Goal: Task Accomplishment & Management: Manage account settings

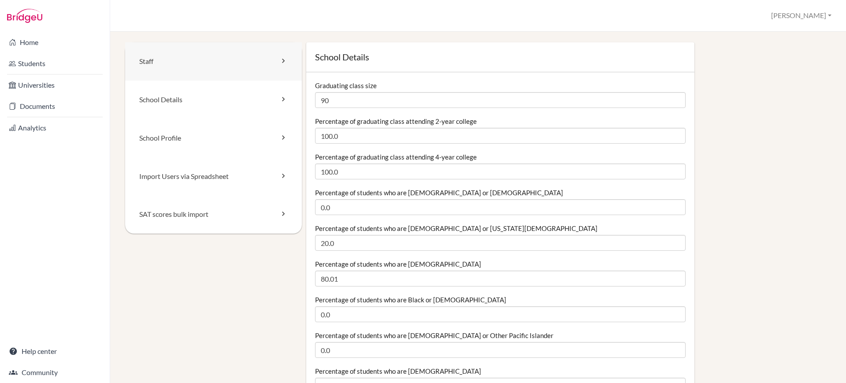
click at [208, 73] on link "Staff" at bounding box center [213, 61] width 177 height 38
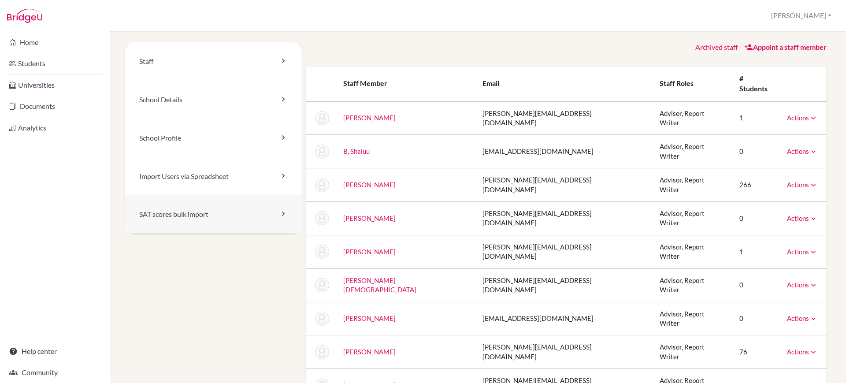
click at [222, 208] on link "SAT scores bulk import" at bounding box center [213, 214] width 177 height 38
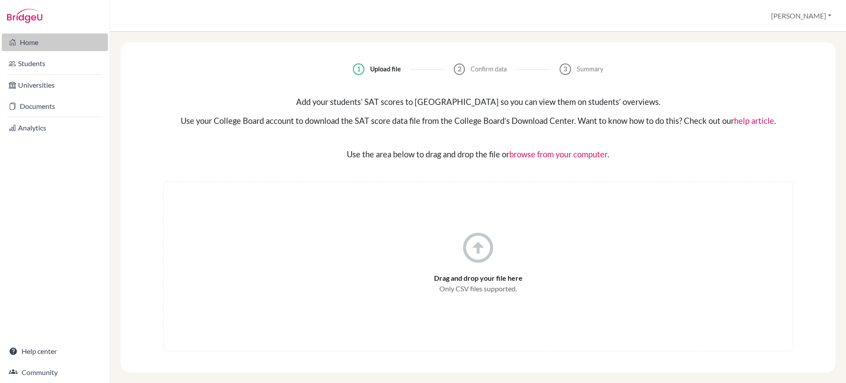
click at [81, 41] on link "Home" at bounding box center [55, 42] width 106 height 18
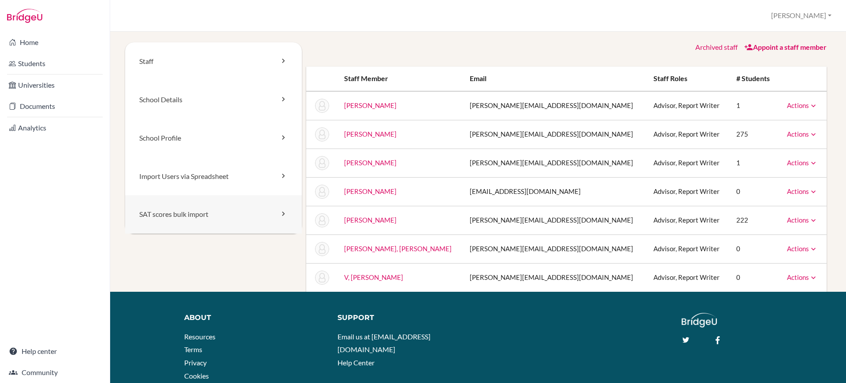
click at [242, 209] on link "SAT scores bulk import" at bounding box center [213, 214] width 177 height 38
click at [250, 180] on link "Import Users via Spreadsheet" at bounding box center [213, 176] width 177 height 38
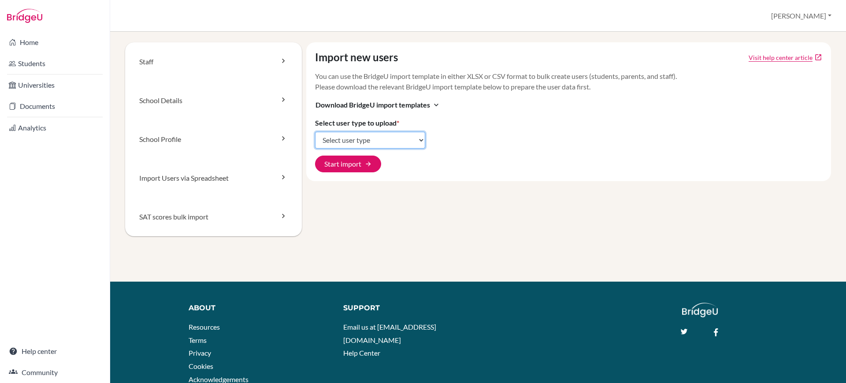
click at [417, 146] on select "Select user type Students Students and parents Parents Advisors Report writers" at bounding box center [370, 140] width 110 height 17
click at [315, 132] on select "Select user type Students Students and parents Parents Advisors Report writers" at bounding box center [370, 140] width 110 height 17
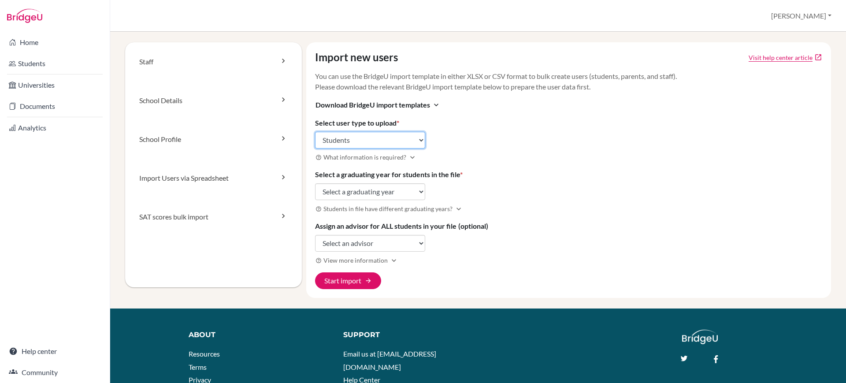
click at [408, 134] on select "Select user type Students Students and parents Parents Advisors Report writers" at bounding box center [370, 140] width 110 height 17
select select "advisors"
click at [315, 132] on select "Select user type Students Students and parents Parents Advisors Report writers" at bounding box center [370, 140] width 110 height 17
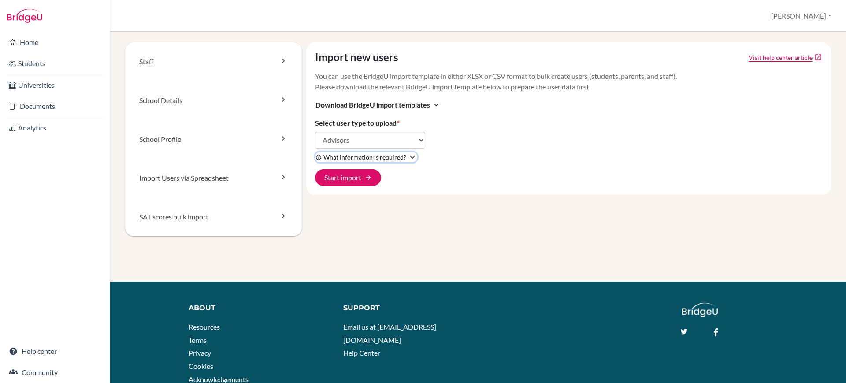
click at [408, 159] on icon "expand_more" at bounding box center [412, 157] width 9 height 9
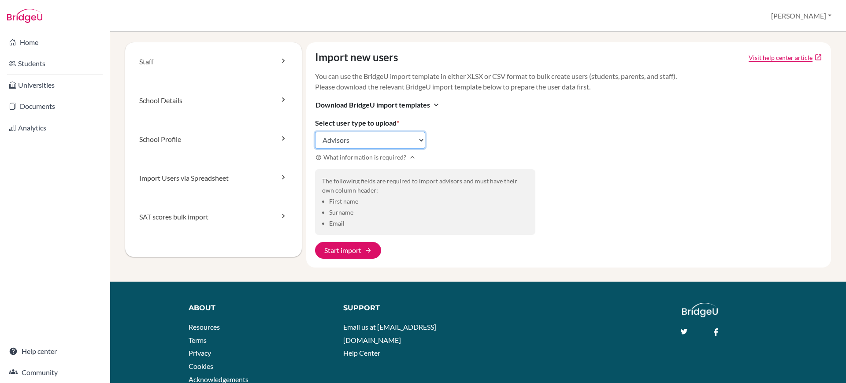
click at [419, 143] on select "Select user type Students Students and parents Parents Advisors Report writers" at bounding box center [370, 140] width 110 height 17
click at [454, 130] on div "Import new users Visit help center article open_in_new You can use the BridgeU …" at bounding box center [568, 154] width 525 height 225
click at [265, 100] on link "School Details" at bounding box center [213, 100] width 177 height 39
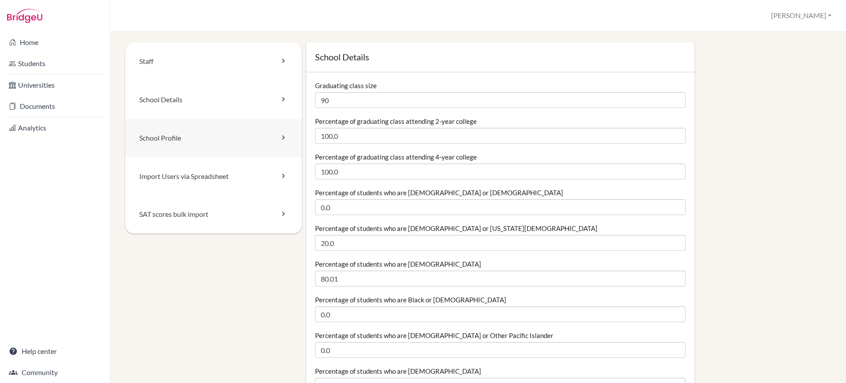
click at [258, 126] on link "School Profile" at bounding box center [213, 138] width 177 height 38
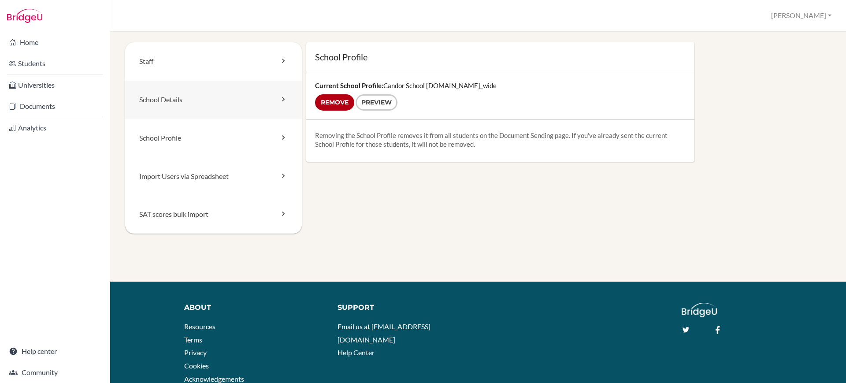
click at [261, 110] on link "School Details" at bounding box center [213, 100] width 177 height 38
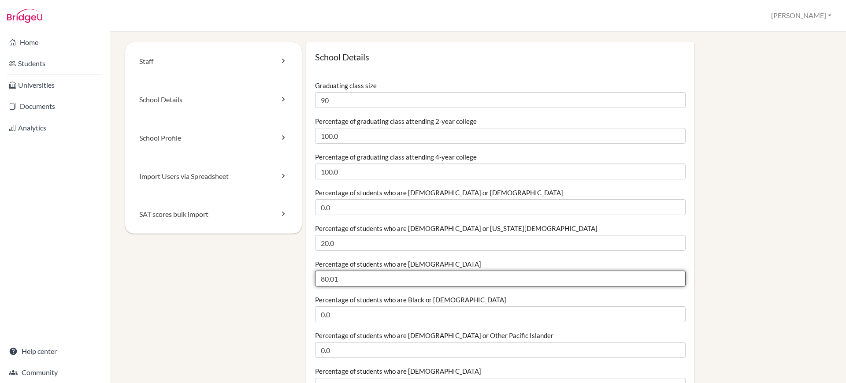
click at [354, 282] on input "80.01" at bounding box center [500, 279] width 371 height 16
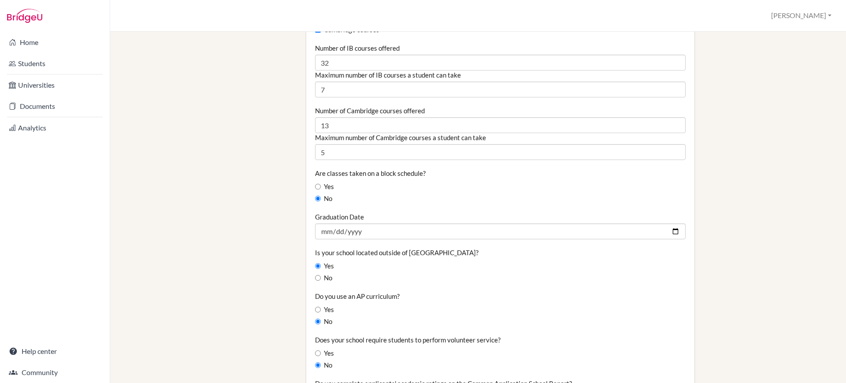
scroll to position [623, 0]
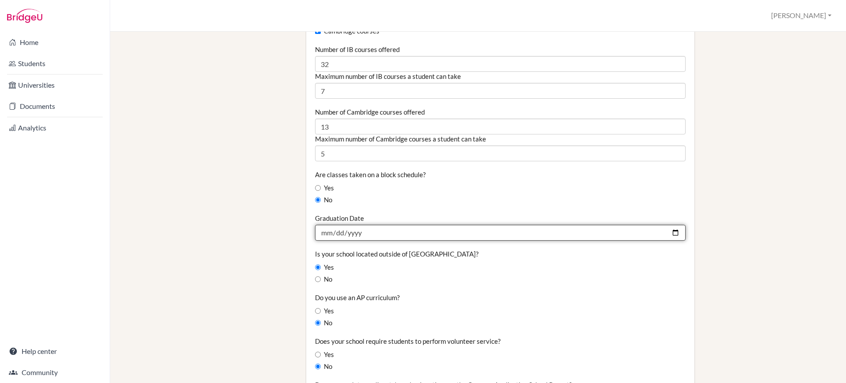
click at [366, 232] on input "2023-07-06" at bounding box center [500, 233] width 371 height 16
click at [361, 232] on input "2023-07-06" at bounding box center [500, 233] width 371 height 16
click at [357, 232] on input "2023-07-06" at bounding box center [500, 233] width 371 height 16
type input "0003-07-06"
type input "2025-07-06"
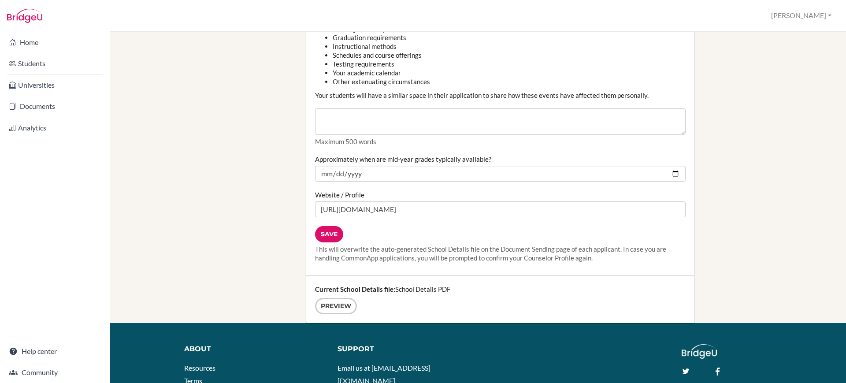
scroll to position [1099, 0]
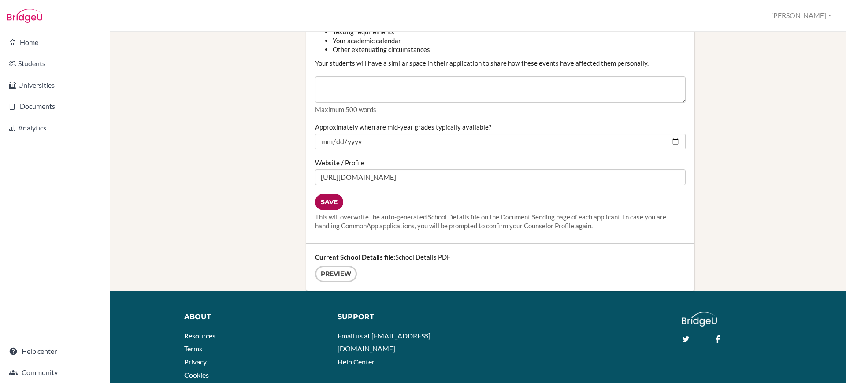
click at [337, 199] on input "Save" at bounding box center [329, 202] width 28 height 16
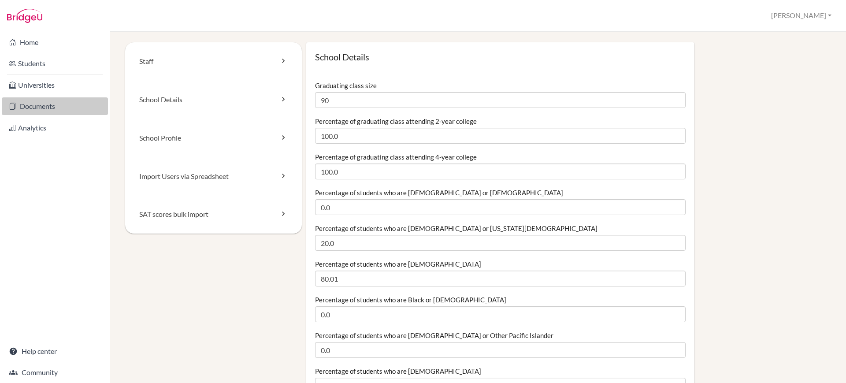
click at [60, 101] on link "Documents" at bounding box center [55, 106] width 106 height 18
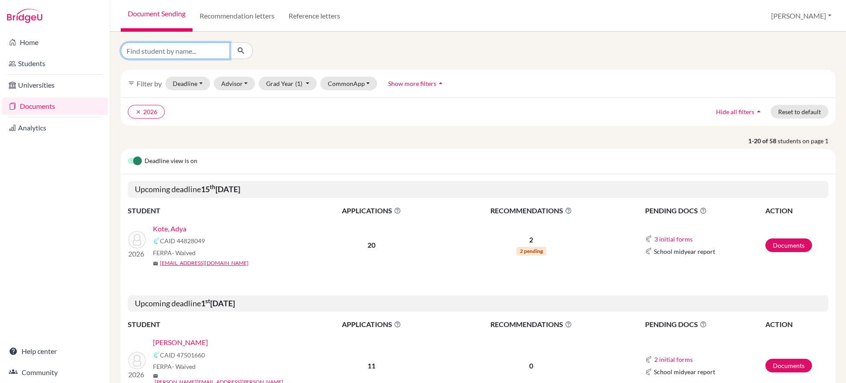
click at [185, 45] on input "Find student by name..." at bounding box center [175, 50] width 109 height 17
paste input "Dhiren"
type input "Dhiren"
click button "submit" at bounding box center [241, 50] width 23 height 17
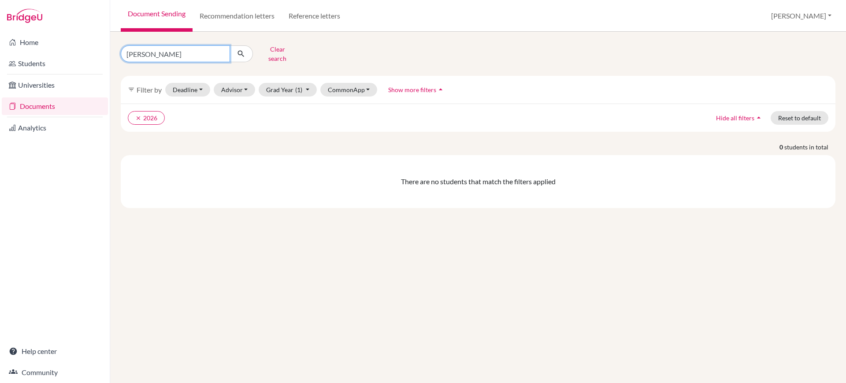
click at [181, 49] on input "Dhiren" at bounding box center [175, 53] width 109 height 17
type input "dhiren"
click at [246, 50] on button "submit" at bounding box center [241, 53] width 23 height 17
drag, startPoint x: 255, startPoint y: 84, endPoint x: 284, endPoint y: 88, distance: 29.3
click at [284, 88] on div "filter_list Filter by Deadline - Select a date range Or double click for a sing…" at bounding box center [478, 90] width 715 height 28
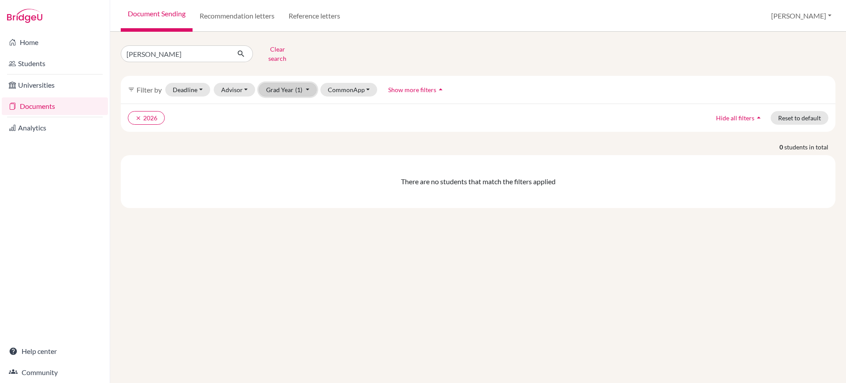
click at [284, 88] on button "Grad Year (1)" at bounding box center [288, 90] width 58 height 14
click at [286, 131] on div "2025" at bounding box center [285, 136] width 31 height 11
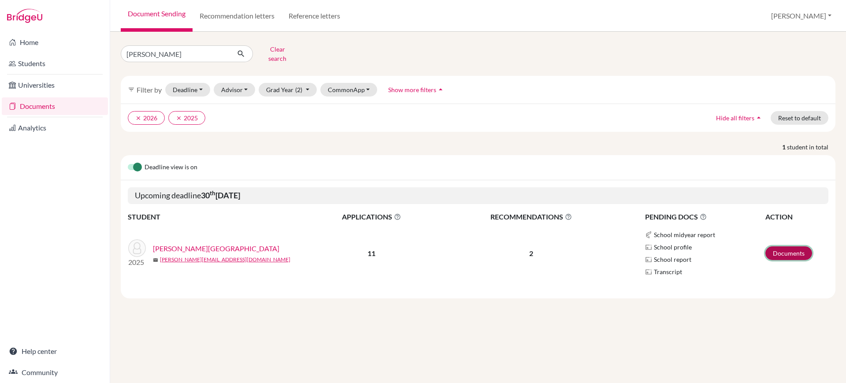
click at [798, 246] on link "Documents" at bounding box center [788, 253] width 47 height 14
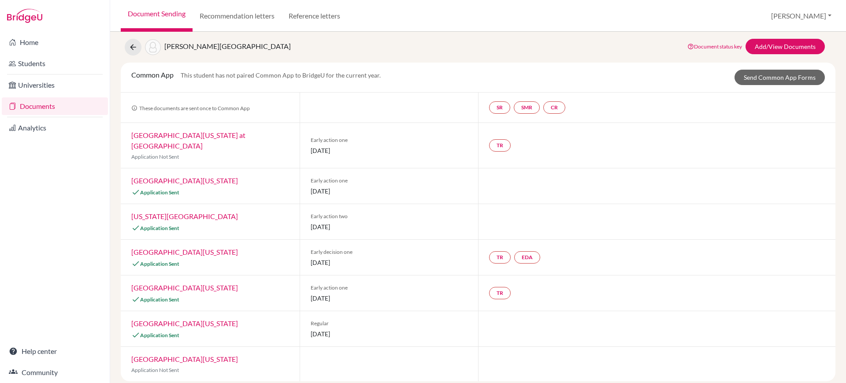
scroll to position [16, 0]
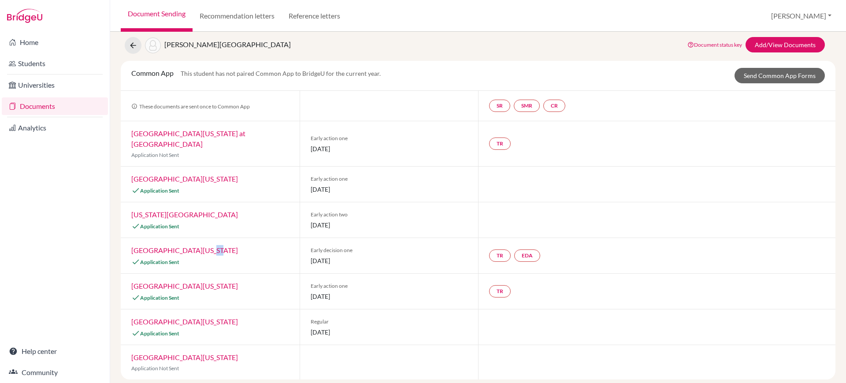
drag, startPoint x: 203, startPoint y: 244, endPoint x: 200, endPoint y: 236, distance: 8.8
click at [200, 238] on div "[GEOGRAPHIC_DATA][US_STATE] Application Sent" at bounding box center [210, 255] width 179 height 35
click at [200, 246] on link "University of Pennsylvania" at bounding box center [184, 250] width 107 height 8
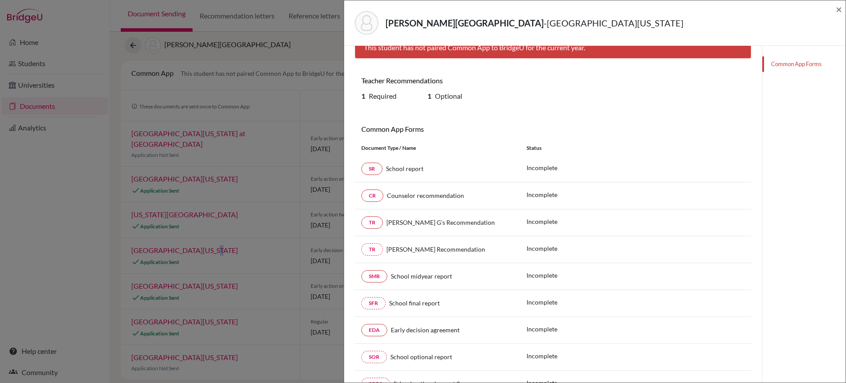
scroll to position [67, 0]
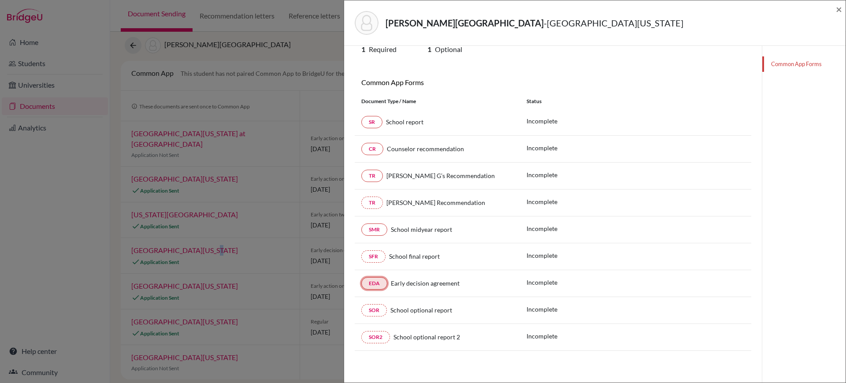
click at [383, 283] on link "EDA" at bounding box center [374, 283] width 26 height 12
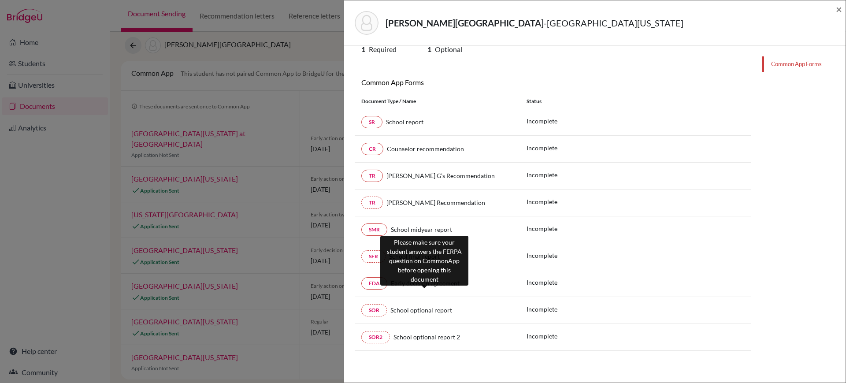
click at [408, 281] on span "Early decision agreement" at bounding box center [425, 282] width 69 height 7
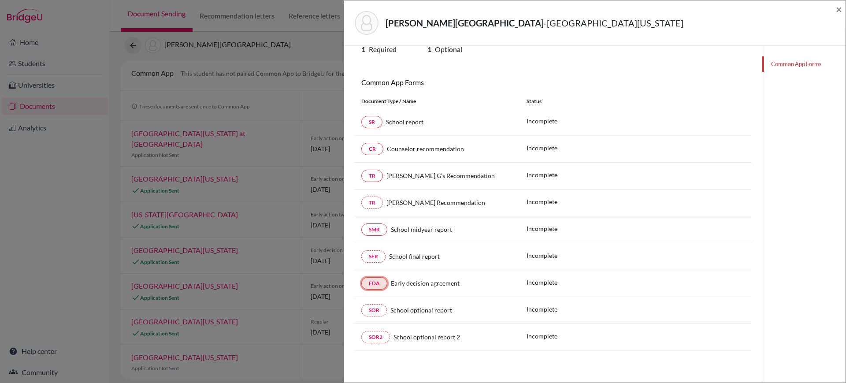
click at [372, 285] on link "EDA" at bounding box center [374, 283] width 26 height 12
click at [382, 282] on link "EDA" at bounding box center [374, 283] width 26 height 12
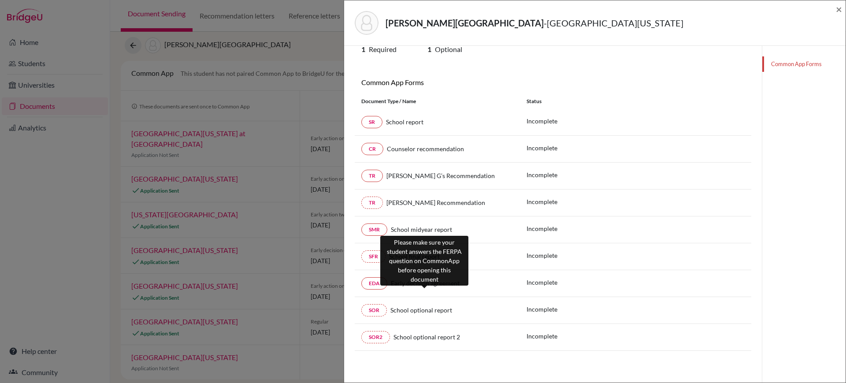
click at [418, 282] on span "Early decision agreement" at bounding box center [425, 282] width 69 height 7
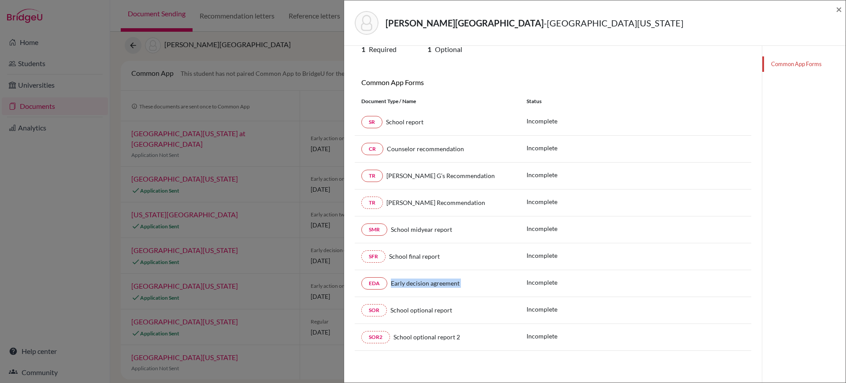
scroll to position [0, 0]
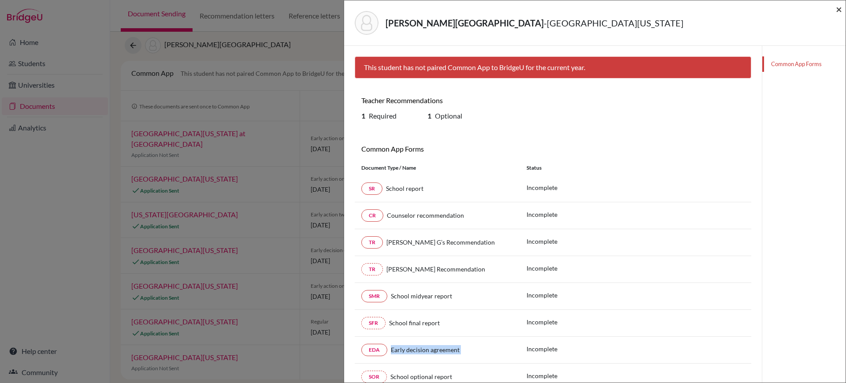
click at [841, 8] on span "×" at bounding box center [839, 9] width 6 height 13
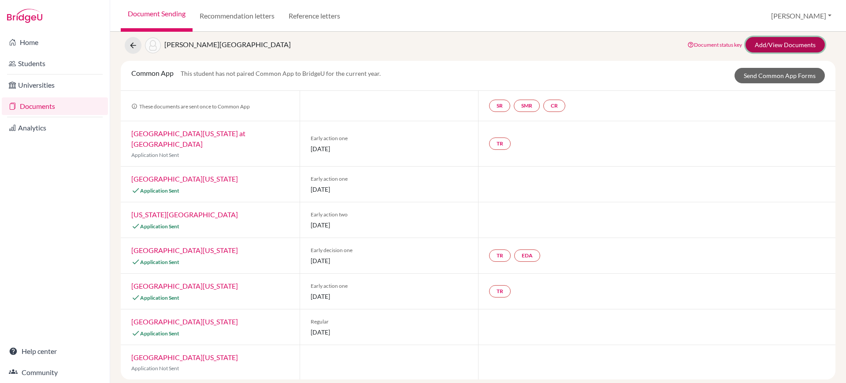
click at [786, 45] on link "Add/View Documents" at bounding box center [784, 44] width 79 height 15
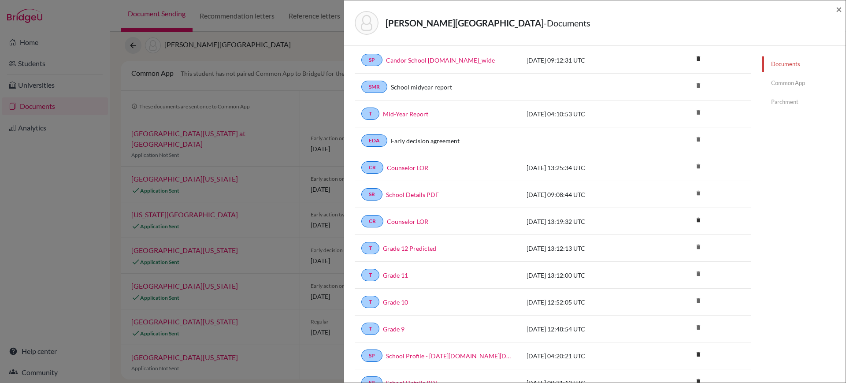
scroll to position [41, 0]
drag, startPoint x: 431, startPoint y: 141, endPoint x: 365, endPoint y: 141, distance: 66.5
click at [365, 141] on div "EDA Early decision agreement" at bounding box center [437, 141] width 152 height 12
click at [365, 141] on link "EDA" at bounding box center [374, 141] width 26 height 12
click at [378, 145] on link "EDA" at bounding box center [374, 141] width 26 height 12
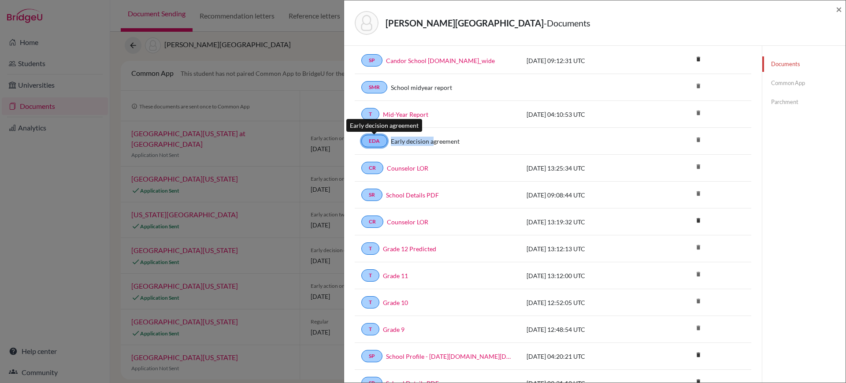
click at [378, 145] on link "EDA" at bounding box center [374, 141] width 26 height 12
click at [435, 143] on link "Early decision agreement" at bounding box center [425, 141] width 69 height 9
click at [778, 78] on link "Common App" at bounding box center [803, 82] width 83 height 15
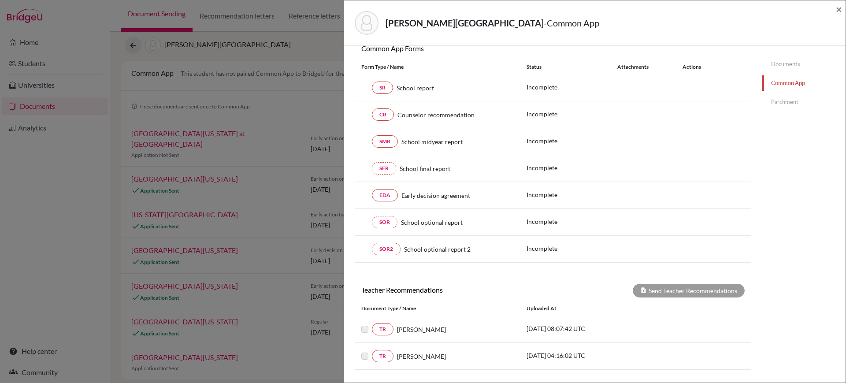
scroll to position [60, 0]
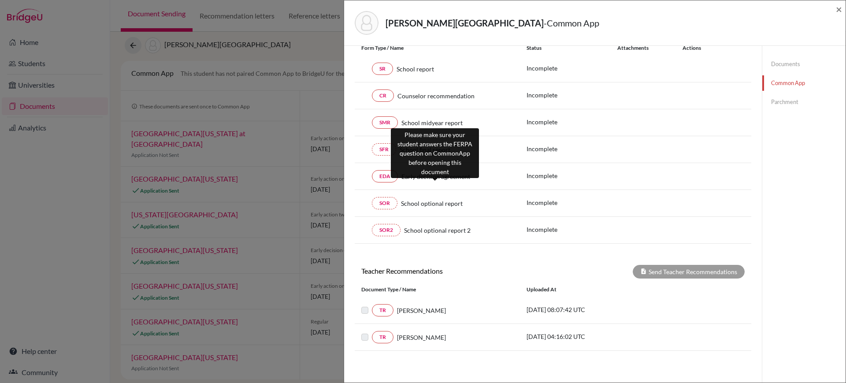
click at [453, 178] on span "Early decision agreement" at bounding box center [435, 176] width 69 height 9
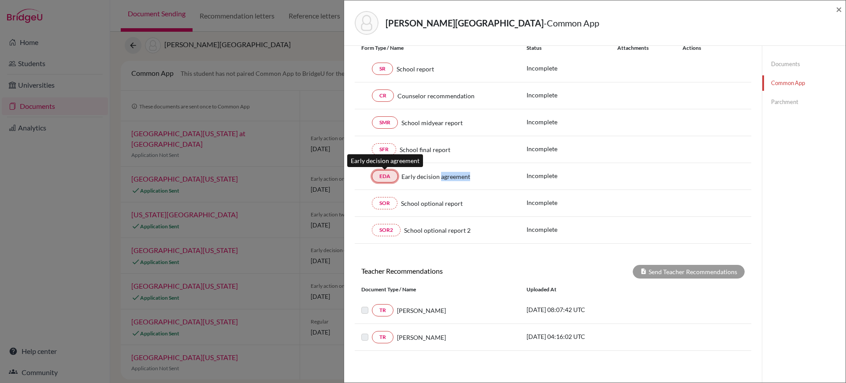
click at [383, 171] on link "EDA" at bounding box center [385, 176] width 26 height 12
click at [779, 101] on link "Parchment" at bounding box center [803, 101] width 83 height 15
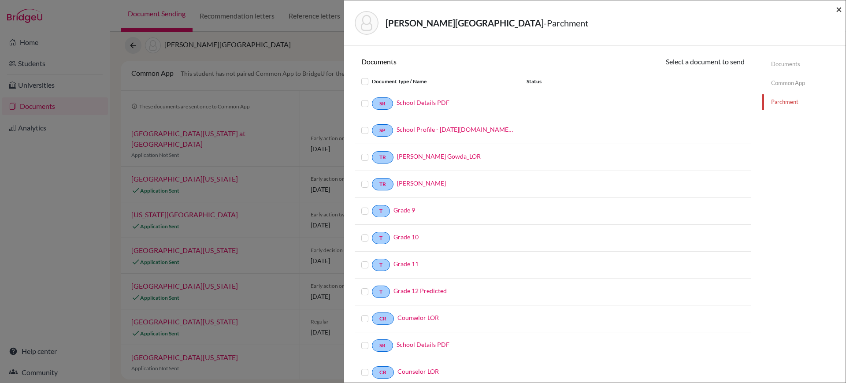
click at [839, 15] on span "×" at bounding box center [839, 9] width 6 height 13
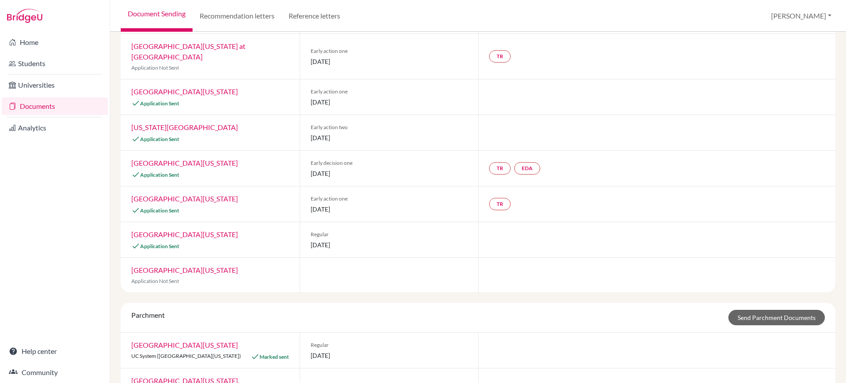
scroll to position [95, 0]
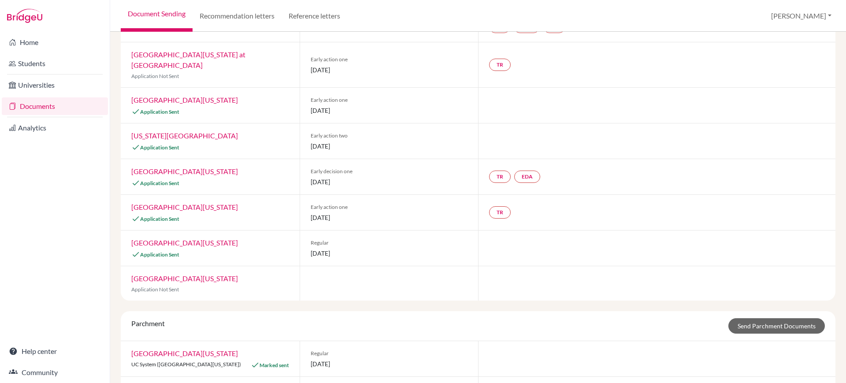
click at [206, 167] on link "University of Pennsylvania" at bounding box center [184, 171] width 107 height 8
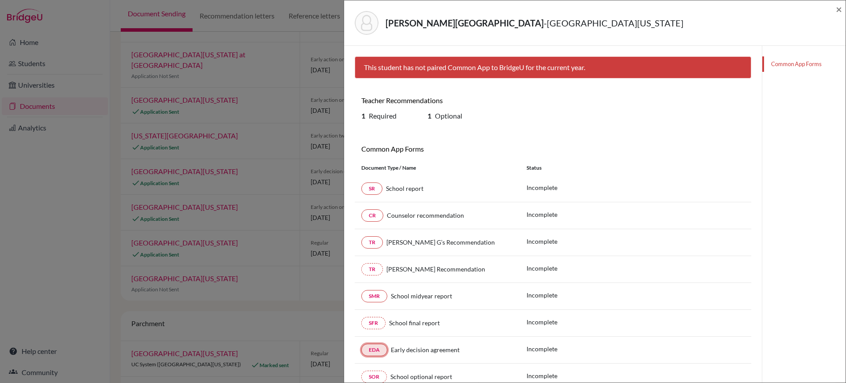
click at [372, 350] on link "EDA" at bounding box center [374, 350] width 26 height 12
click at [536, 312] on div "SFR School final report Incomplete" at bounding box center [553, 323] width 397 height 27
click at [840, 4] on span "×" at bounding box center [839, 9] width 6 height 13
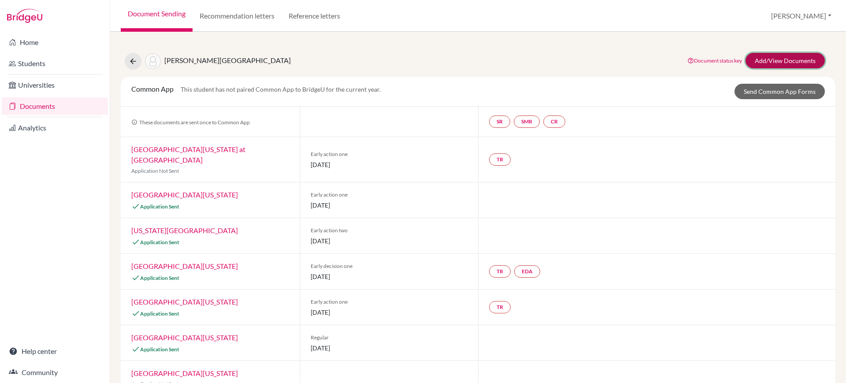
click at [793, 60] on link "Add/View Documents" at bounding box center [784, 60] width 79 height 15
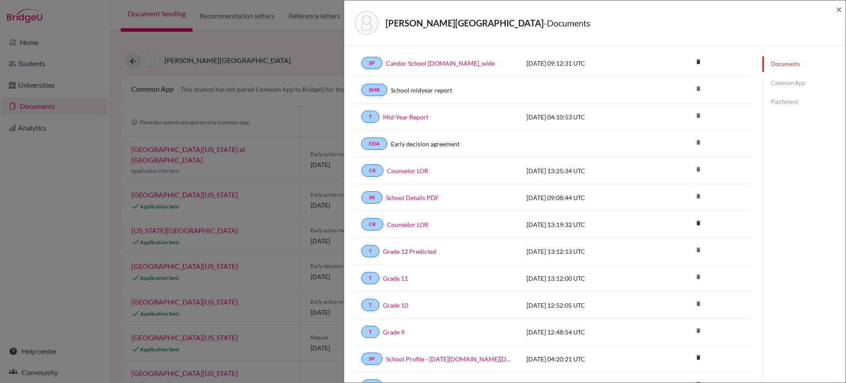
scroll to position [41, 0]
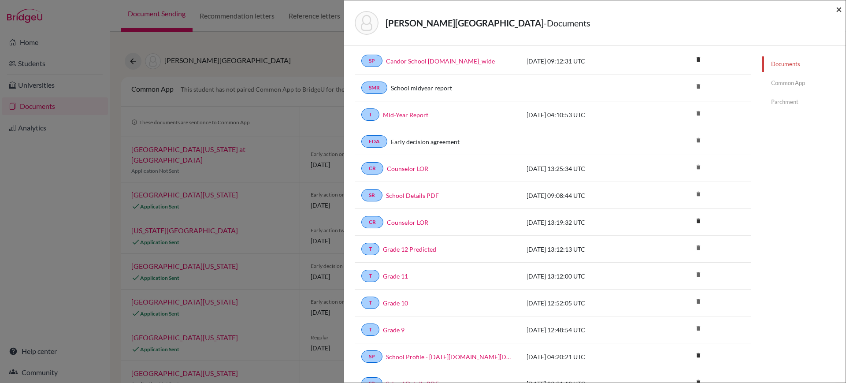
click at [841, 8] on span "×" at bounding box center [839, 9] width 6 height 13
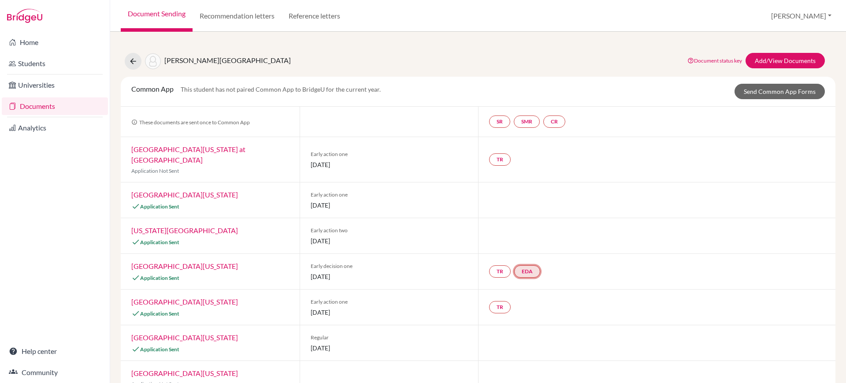
click at [527, 265] on link "EDA" at bounding box center [527, 271] width 26 height 12
click at [527, 249] on small "Incomplete" at bounding box center [528, 253] width 76 height 8
click at [531, 221] on h3 "Early decision agreement" at bounding box center [528, 229] width 86 height 16
click at [200, 262] on link "University of Pennsylvania" at bounding box center [184, 266] width 107 height 8
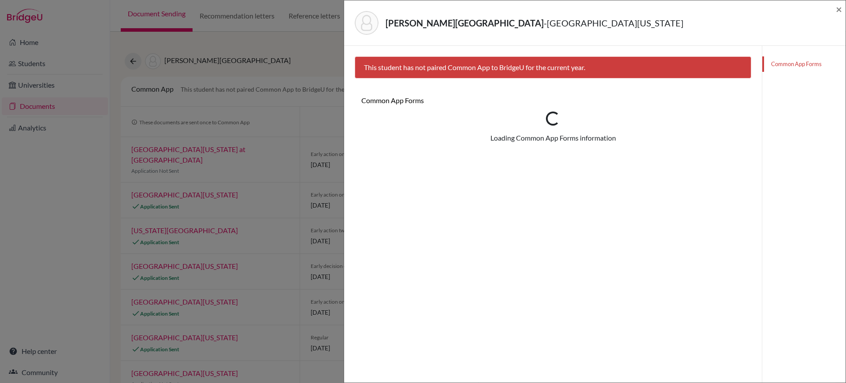
click at [200, 254] on div "Gowda, Dhiren - University of Pennsylvania × This student has not paired Common…" at bounding box center [423, 191] width 846 height 383
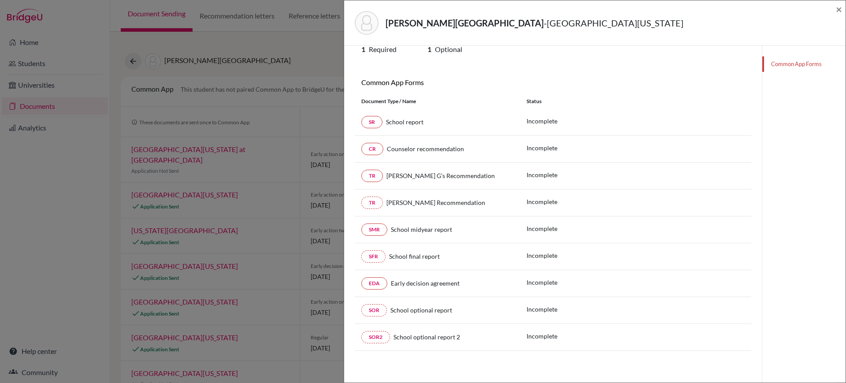
scroll to position [66, 0]
click at [838, 11] on span "×" at bounding box center [839, 9] width 6 height 13
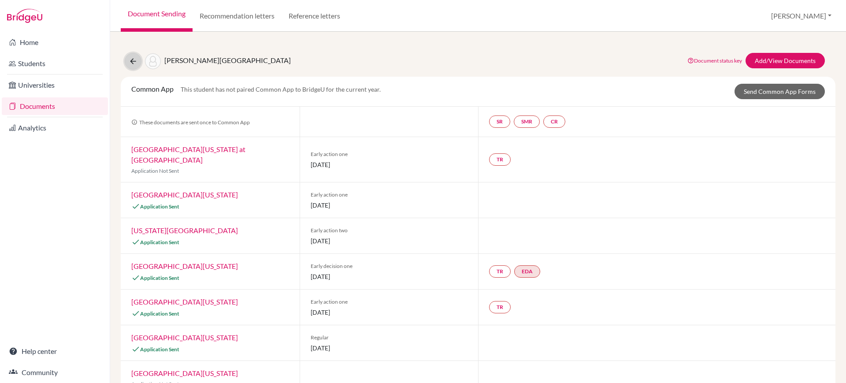
click at [129, 65] on icon at bounding box center [133, 61] width 9 height 9
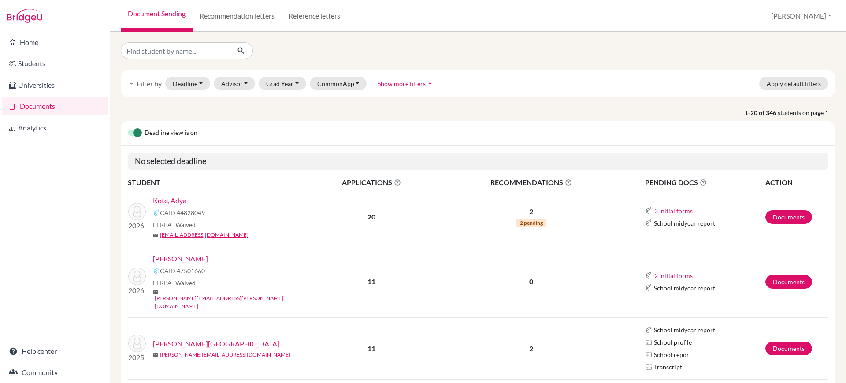
click at [182, 55] on input "Find student by name..." at bounding box center [175, 50] width 109 height 17
type input "[PERSON_NAME]"
click button "submit" at bounding box center [241, 50] width 23 height 17
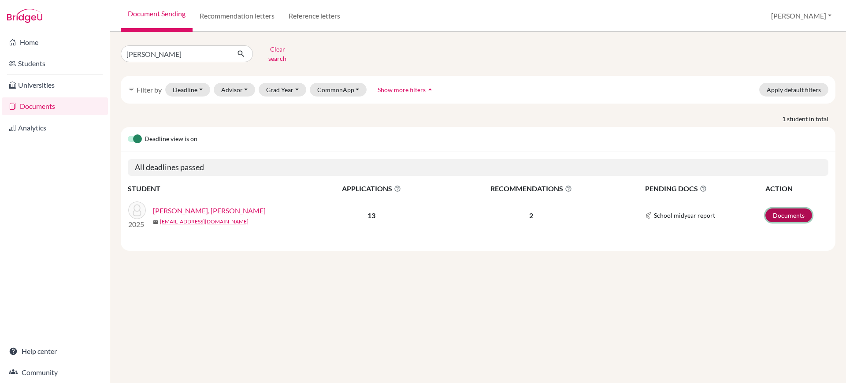
click at [786, 212] on link "Documents" at bounding box center [788, 215] width 47 height 14
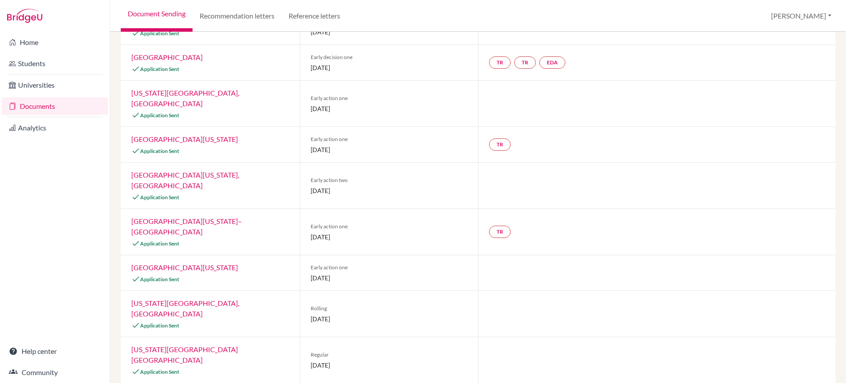
scroll to position [133, 0]
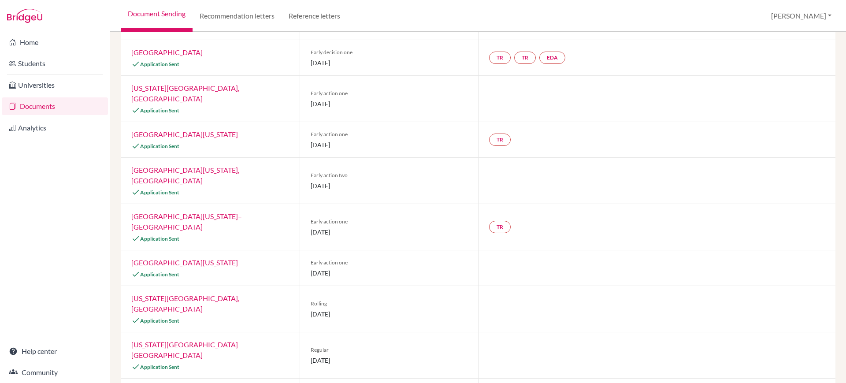
click at [152, 52] on link "Amherst College" at bounding box center [166, 52] width 71 height 8
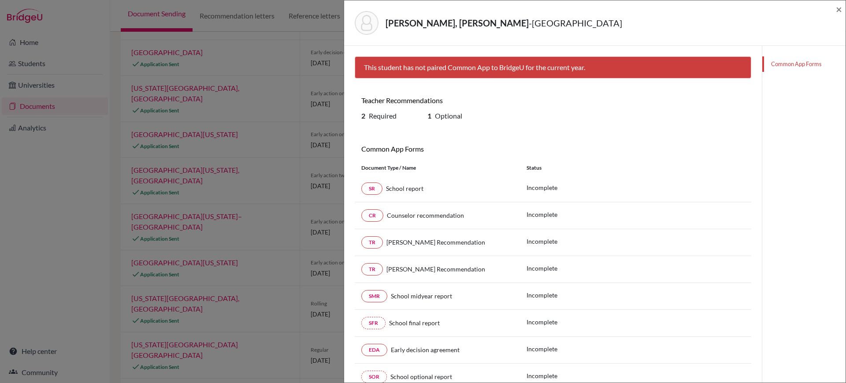
scroll to position [67, 0]
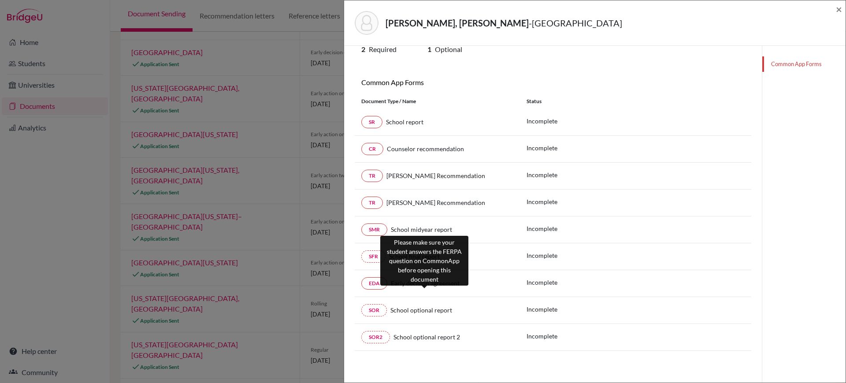
click at [426, 282] on span "Early decision agreement" at bounding box center [425, 282] width 69 height 7
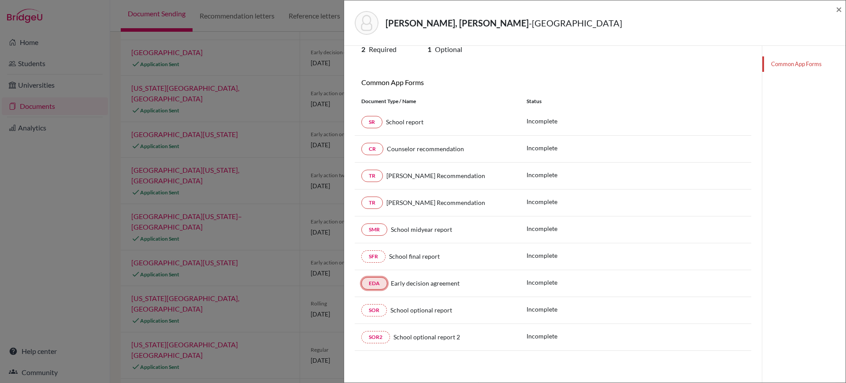
click at [378, 286] on link "EDA" at bounding box center [374, 283] width 26 height 12
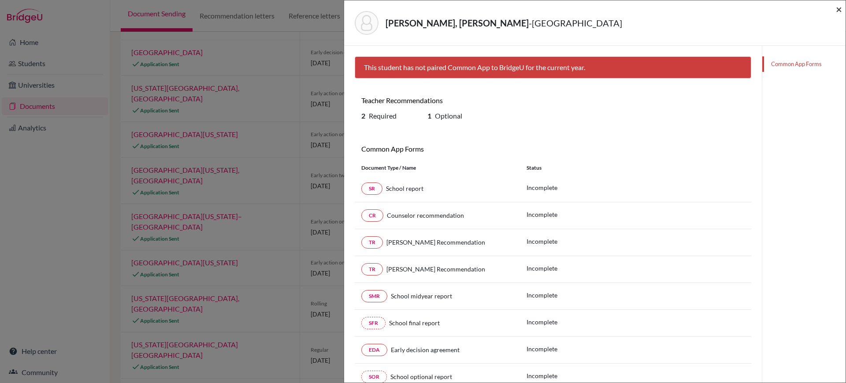
click at [841, 13] on span "×" at bounding box center [839, 9] width 6 height 13
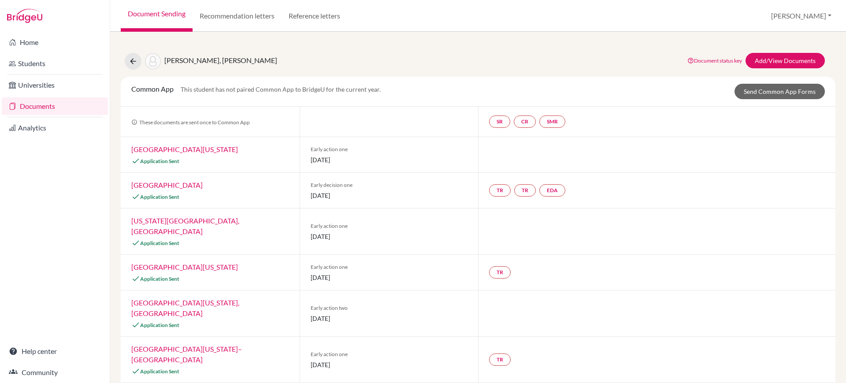
click at [783, 71] on div "Gopiram Menon, Rohan Document status key TR Requirement. Document not uploaded …" at bounding box center [478, 347] width 715 height 611
click at [36, 62] on link "Students" at bounding box center [55, 64] width 106 height 18
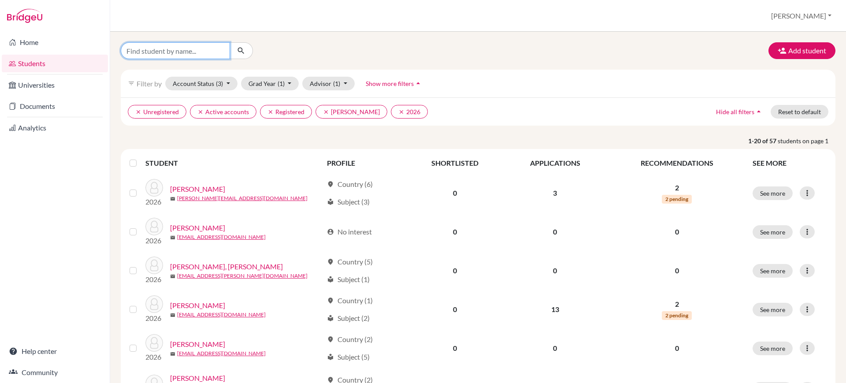
click at [143, 49] on input "Find student by name..." at bounding box center [175, 50] width 109 height 17
paste input "[PERSON_NAME]"
type input "[PERSON_NAME]"
click button "submit" at bounding box center [241, 50] width 23 height 17
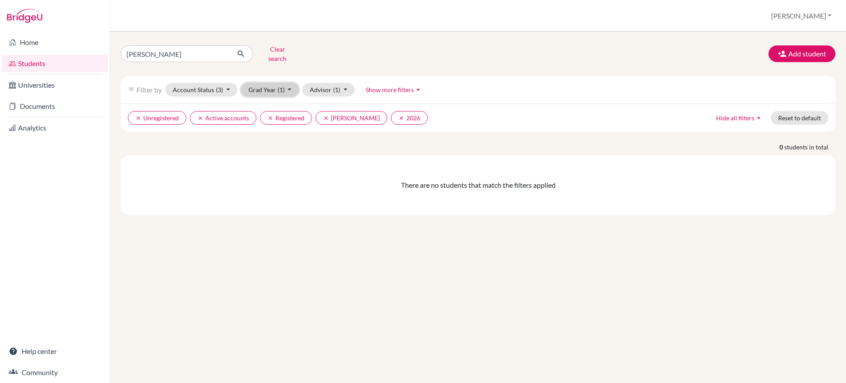
click at [286, 83] on button "Grad Year (1)" at bounding box center [270, 90] width 58 height 14
click at [270, 131] on div "2025" at bounding box center [267, 136] width 31 height 11
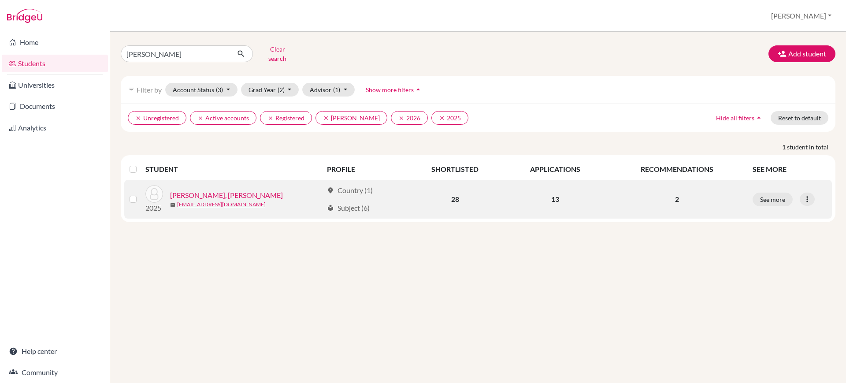
click at [232, 190] on link "[PERSON_NAME], [PERSON_NAME]" at bounding box center [226, 195] width 113 height 11
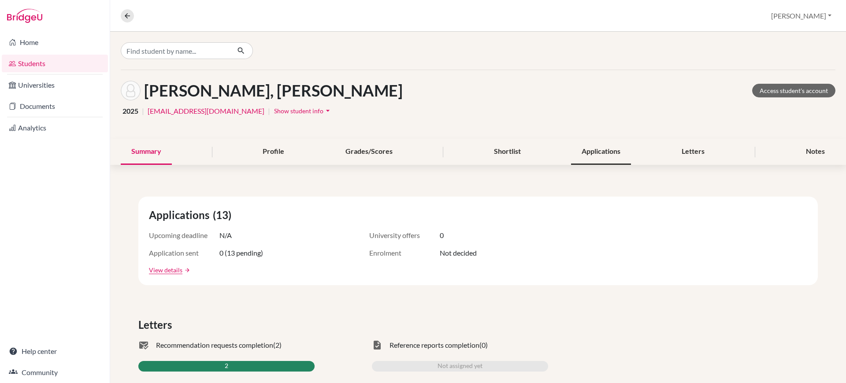
click at [582, 152] on div "Applications" at bounding box center [601, 152] width 60 height 26
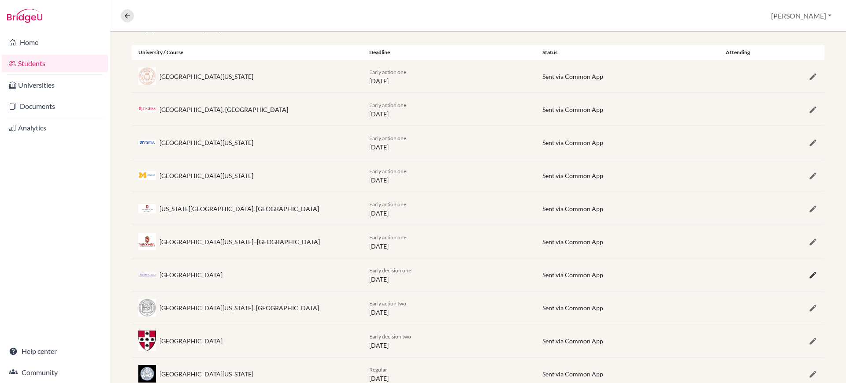
scroll to position [178, 0]
click at [808, 277] on icon "button" at bounding box center [812, 274] width 9 height 9
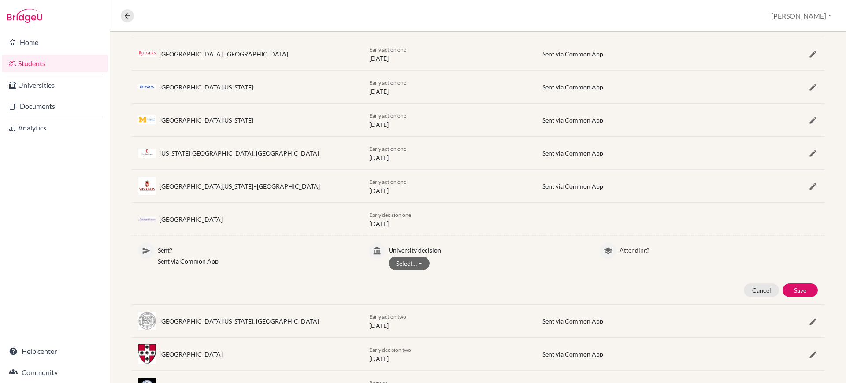
scroll to position [234, 0]
click at [422, 262] on button "Select…" at bounding box center [409, 263] width 41 height 14
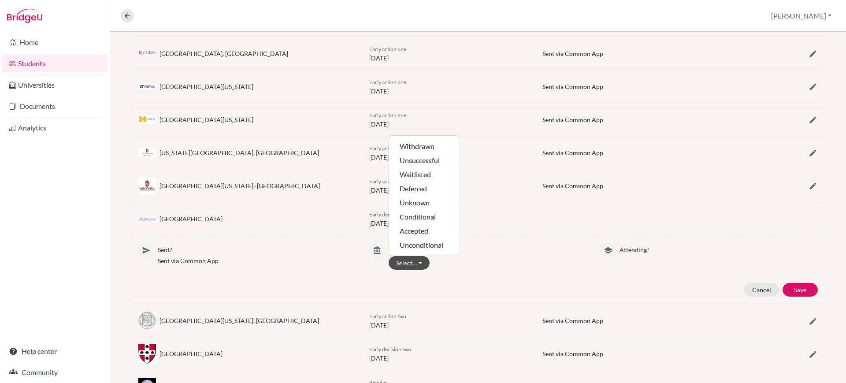
click at [468, 258] on div "Select… Withdrawn Unsuccessful Waitlisted Deferred Unknown Conditional Accepted…" at bounding box center [488, 263] width 198 height 14
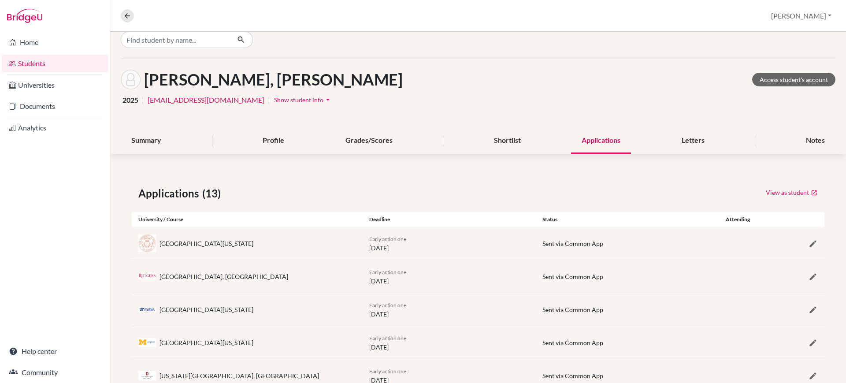
scroll to position [0, 0]
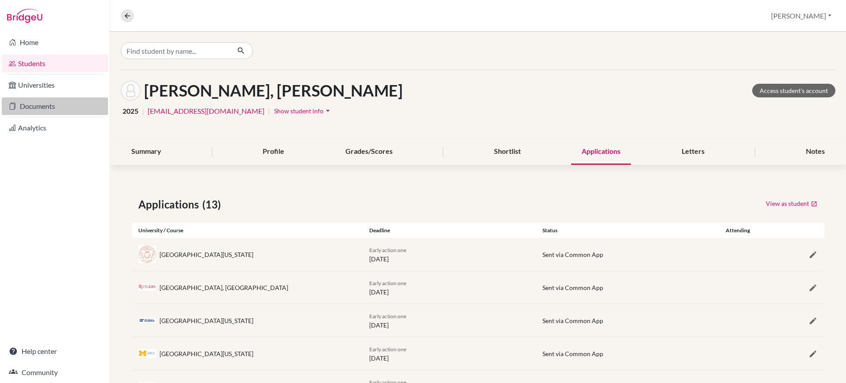
click at [62, 103] on link "Documents" at bounding box center [55, 106] width 106 height 18
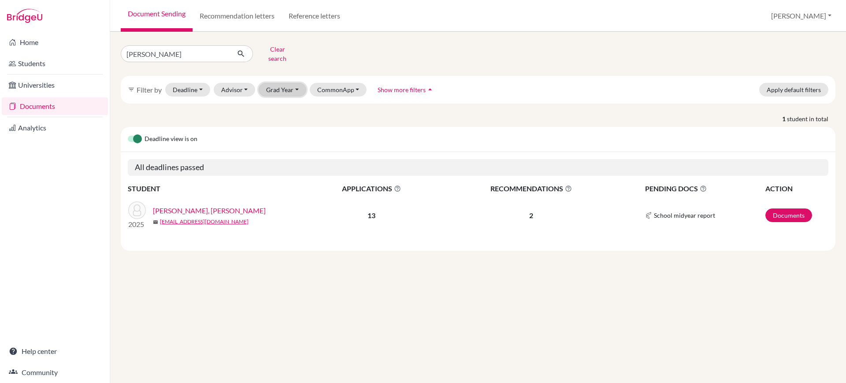
click at [291, 83] on button "Grad Year" at bounding box center [283, 90] width 48 height 14
click at [286, 131] on div "2025" at bounding box center [285, 136] width 31 height 11
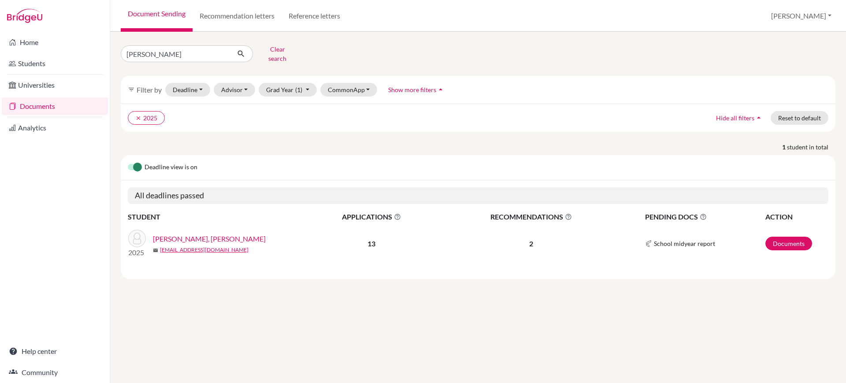
click at [204, 230] on div "2025 [PERSON_NAME], [PERSON_NAME] [PERSON_NAME][EMAIL_ADDRESS][DOMAIN_NAME]" at bounding box center [216, 244] width 189 height 28
click at [200, 234] on link "[PERSON_NAME], [PERSON_NAME]" at bounding box center [209, 239] width 113 height 11
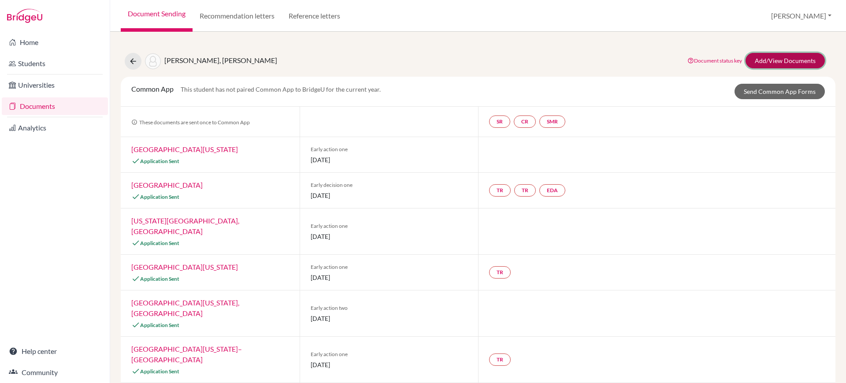
click at [765, 55] on link "Add/View Documents" at bounding box center [784, 60] width 79 height 15
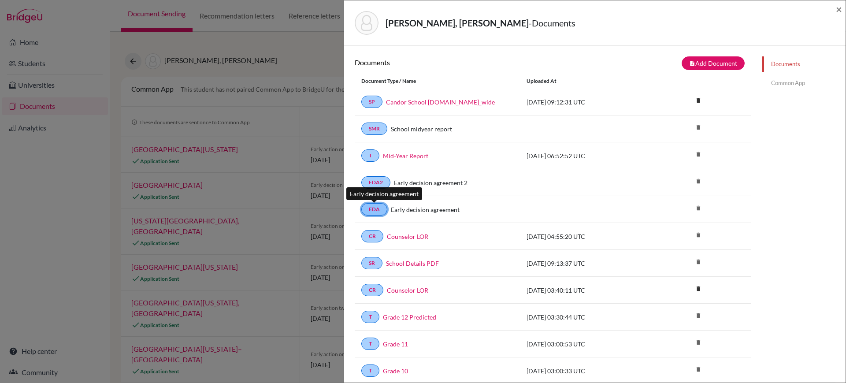
click at [373, 210] on link "EDA" at bounding box center [374, 209] width 26 height 12
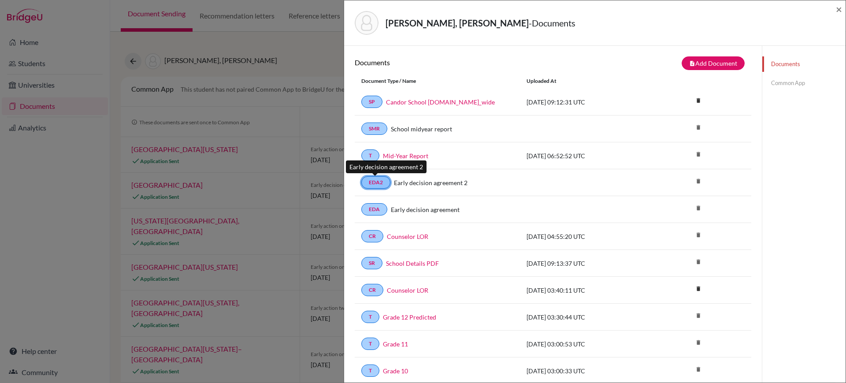
click at [369, 182] on link "EDA2" at bounding box center [375, 182] width 29 height 12
click at [840, 15] on span "×" at bounding box center [839, 9] width 6 height 13
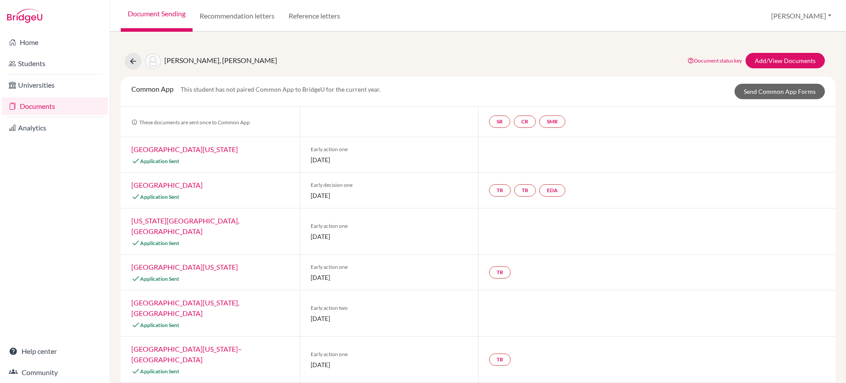
click at [48, 104] on link "Documents" at bounding box center [55, 106] width 106 height 18
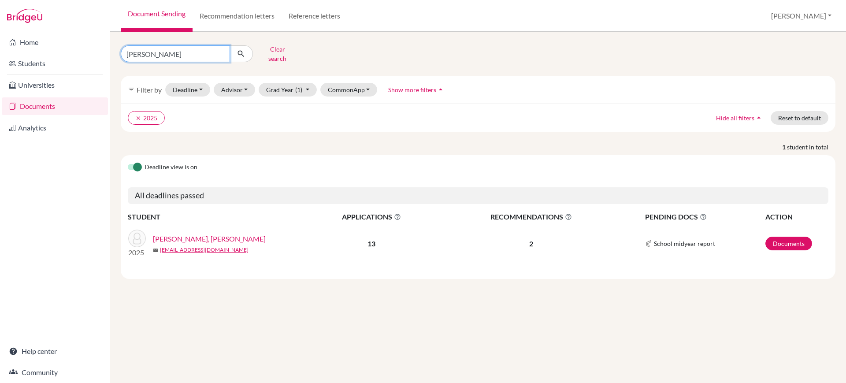
click at [206, 55] on input "[PERSON_NAME]" at bounding box center [175, 53] width 109 height 17
type input "R"
click at [206, 55] on input "a" at bounding box center [175, 53] width 109 height 17
type input "[PERSON_NAME]"
click at [241, 49] on icon "submit" at bounding box center [241, 53] width 9 height 9
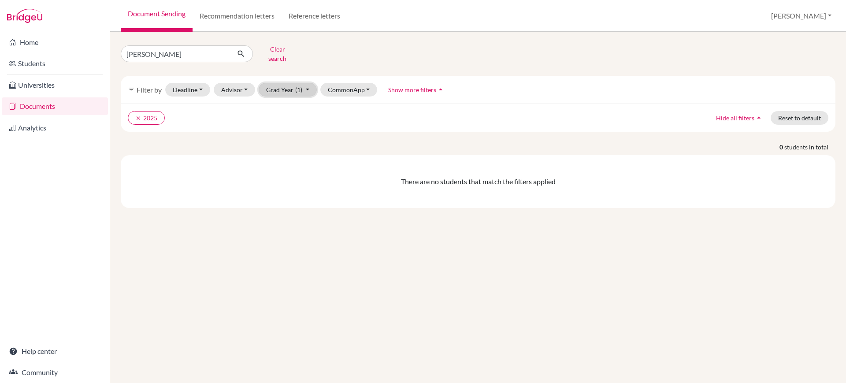
click at [286, 83] on button "Grad Year (1)" at bounding box center [288, 90] width 58 height 14
click at [281, 117] on span "2026" at bounding box center [278, 122] width 16 height 11
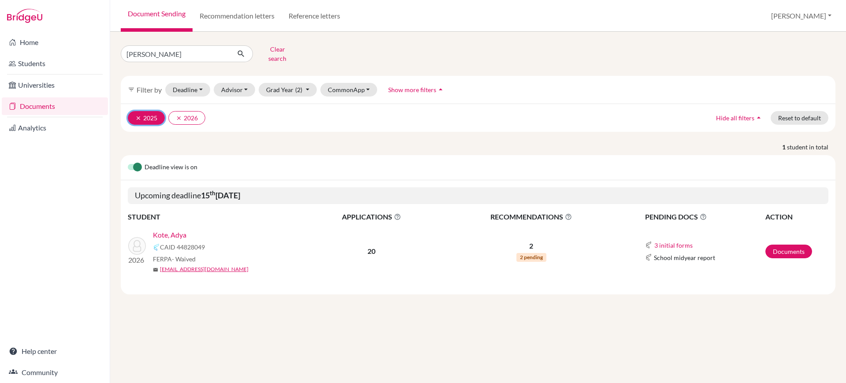
click at [135, 117] on button "clear 2025" at bounding box center [146, 118] width 37 height 14
click at [801, 245] on link "Documents" at bounding box center [788, 252] width 47 height 14
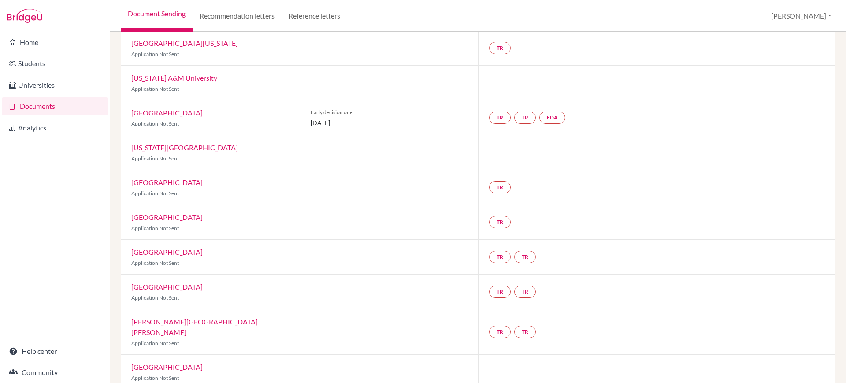
scroll to position [115, 0]
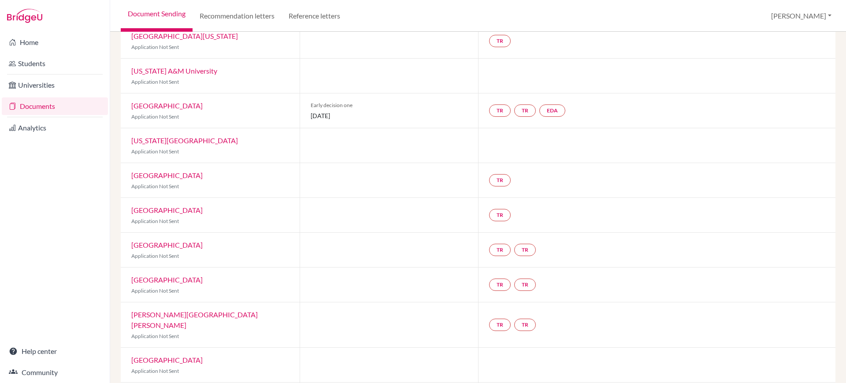
click at [157, 105] on link "[GEOGRAPHIC_DATA]" at bounding box center [166, 105] width 71 height 8
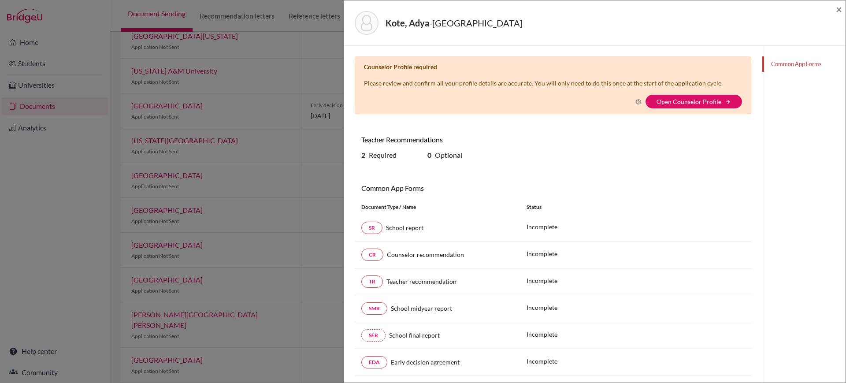
scroll to position [79, 0]
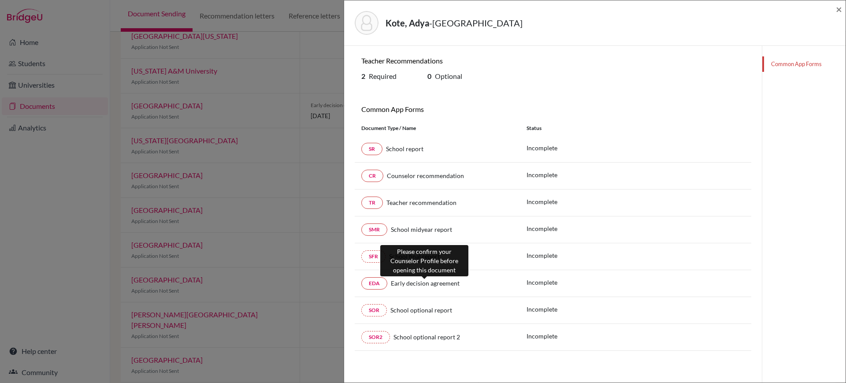
click at [440, 282] on span "Early decision agreement" at bounding box center [425, 282] width 69 height 7
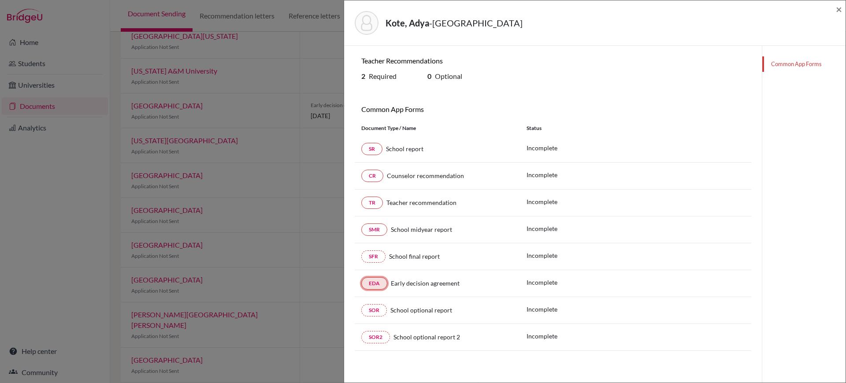
click at [374, 280] on link "EDA" at bounding box center [374, 283] width 26 height 12
click at [844, 5] on div "Kote, [PERSON_NAME][GEOGRAPHIC_DATA] ×" at bounding box center [594, 22] width 501 height 45
click at [841, 7] on span "×" at bounding box center [839, 9] width 6 height 13
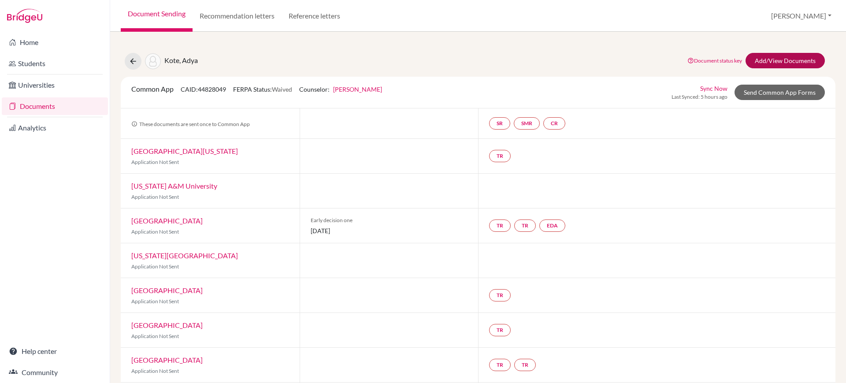
scroll to position [0, 0]
click at [779, 60] on link "Add/View Documents" at bounding box center [784, 59] width 79 height 15
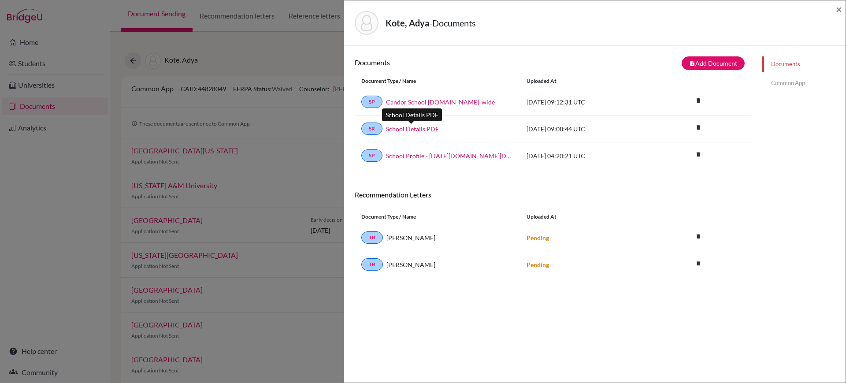
click at [401, 129] on link "School Details PDF" at bounding box center [412, 128] width 53 height 9
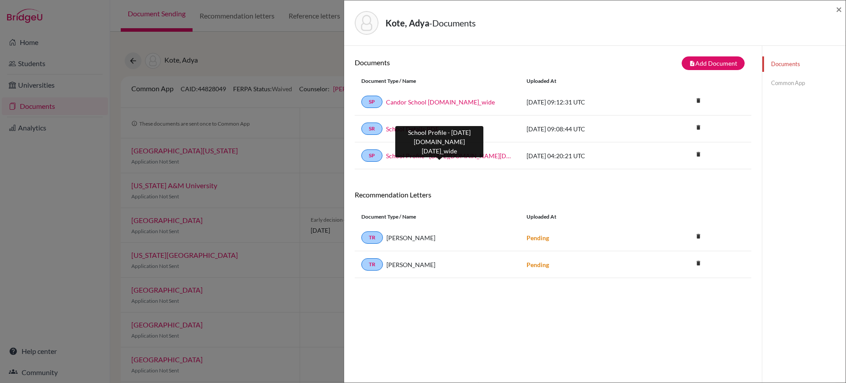
click at [450, 159] on link "School Profile - [DATE][DOMAIN_NAME][DATE]_wide" at bounding box center [449, 155] width 127 height 9
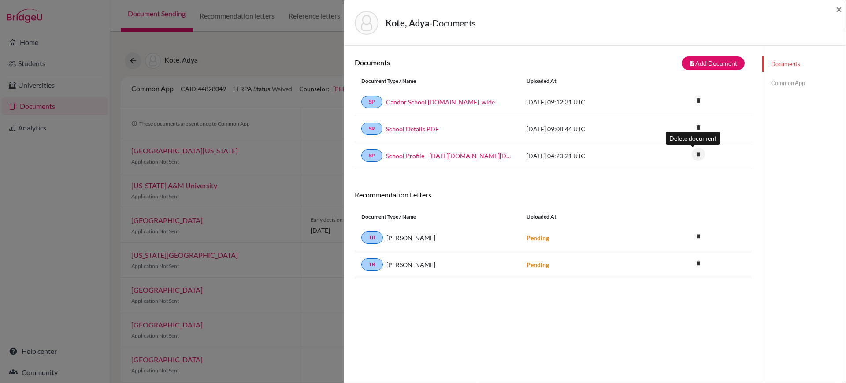
click at [692, 148] on icon "delete" at bounding box center [698, 154] width 13 height 13
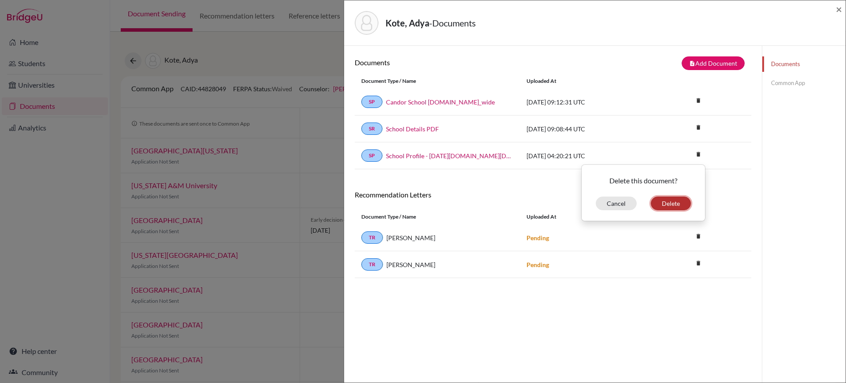
click at [675, 201] on button "Delete" at bounding box center [671, 203] width 40 height 14
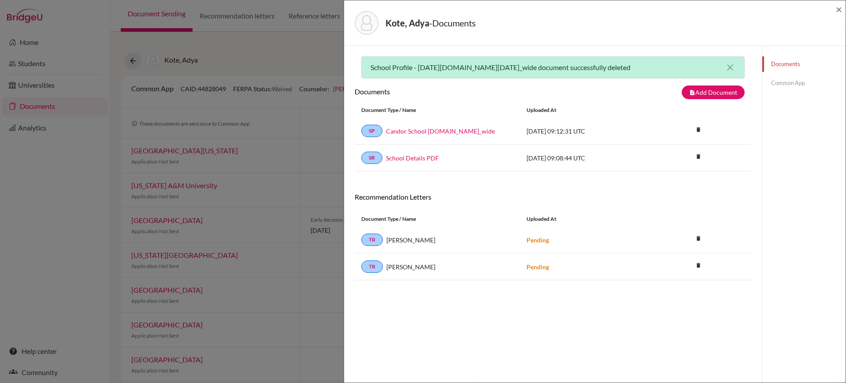
click at [790, 78] on link "Common App" at bounding box center [803, 82] width 83 height 15
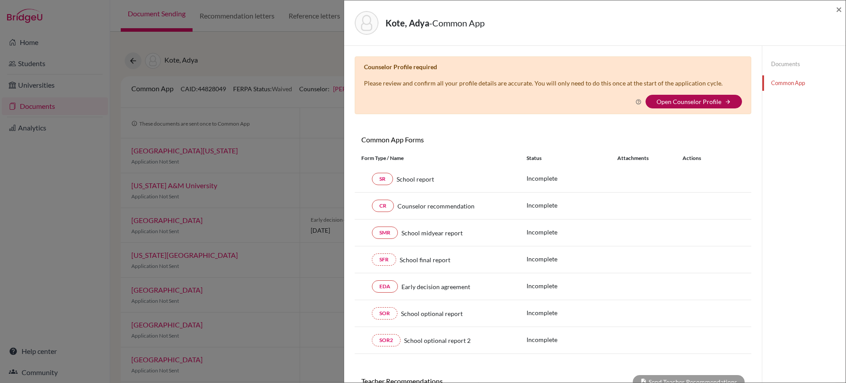
click at [695, 99] on link "Open Counselor Profile" at bounding box center [688, 101] width 65 height 7
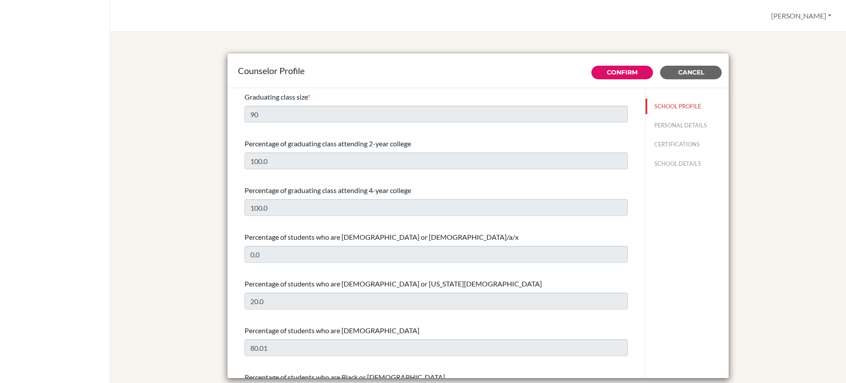
select select "1"
select select "351075"
click at [662, 120] on button "PERSONAL DETAILS" at bounding box center [686, 125] width 83 height 15
type input "[PERSON_NAME]"
type input "Boaz"
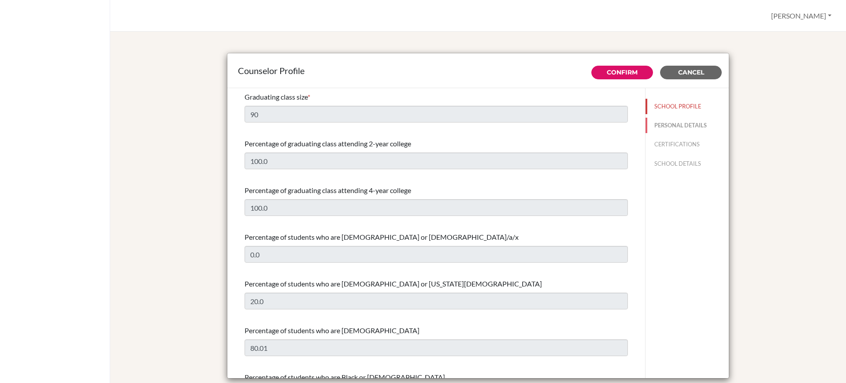
type input "Advisor"
type input "91.803-085-2888"
type input "[PERSON_NAME][EMAIL_ADDRESS][DOMAIN_NAME]"
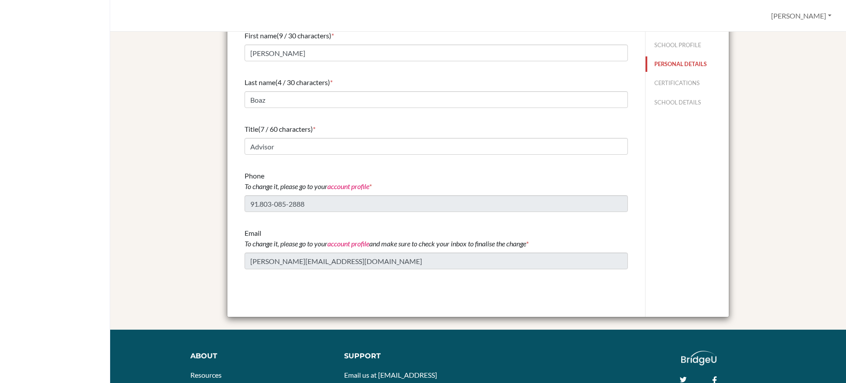
scroll to position [62, 0]
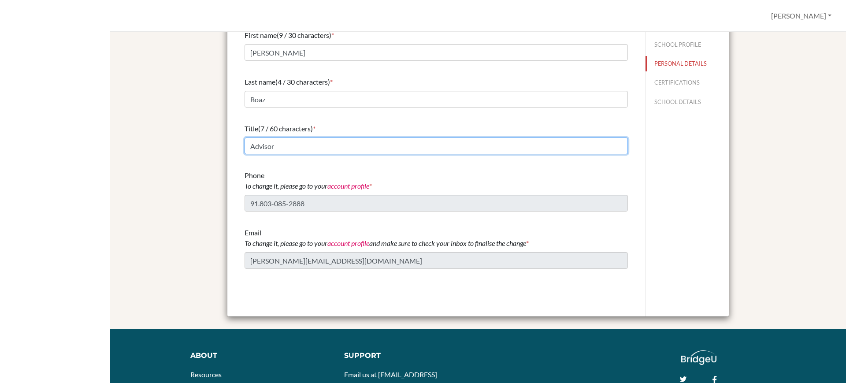
click at [519, 145] on input "Advisor" at bounding box center [436, 145] width 383 height 17
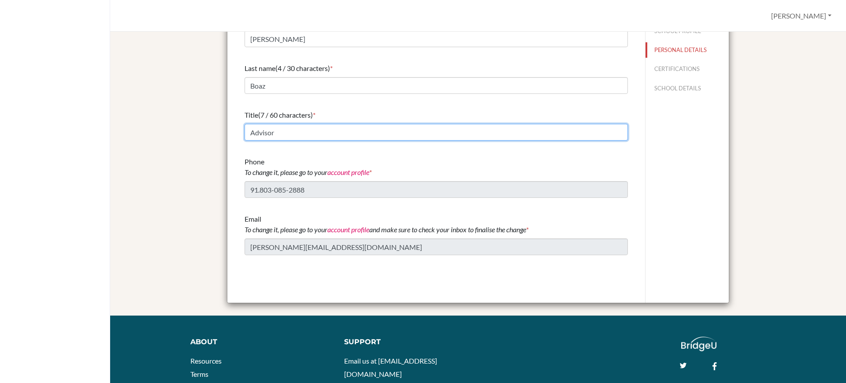
scroll to position [0, 0]
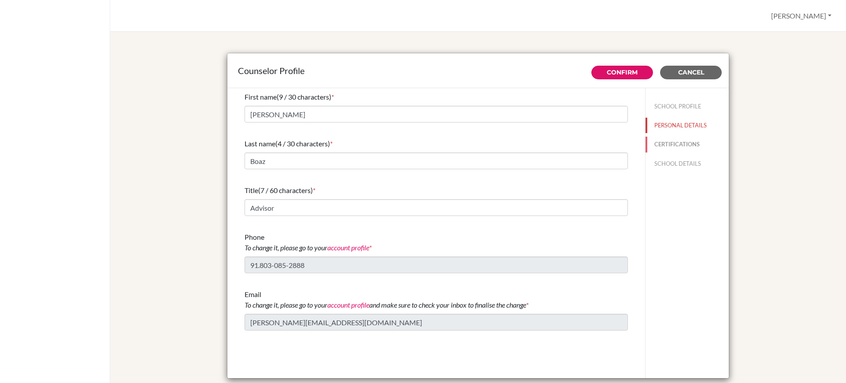
click at [665, 146] on button "CERTIFICATIONS" at bounding box center [686, 144] width 83 height 15
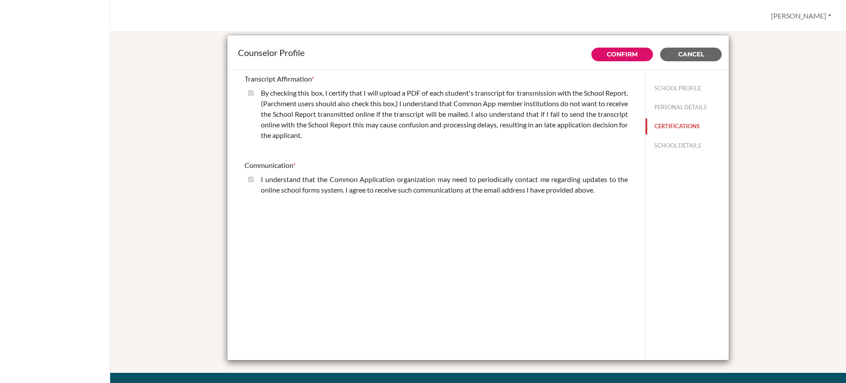
scroll to position [19, 0]
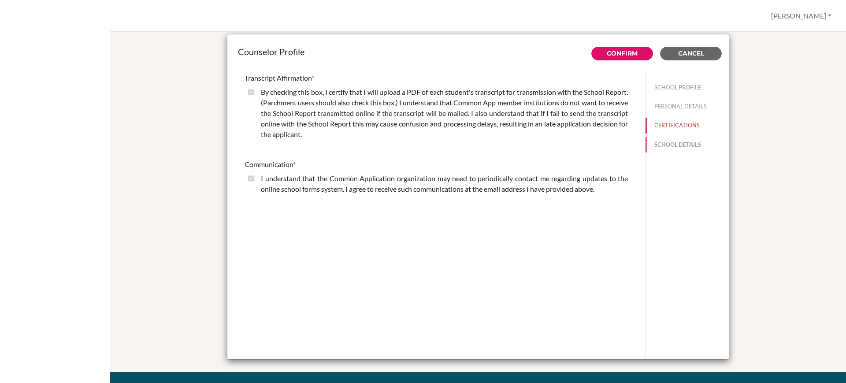
click at [660, 141] on button "SCHOOL DETAILS" at bounding box center [686, 144] width 83 height 15
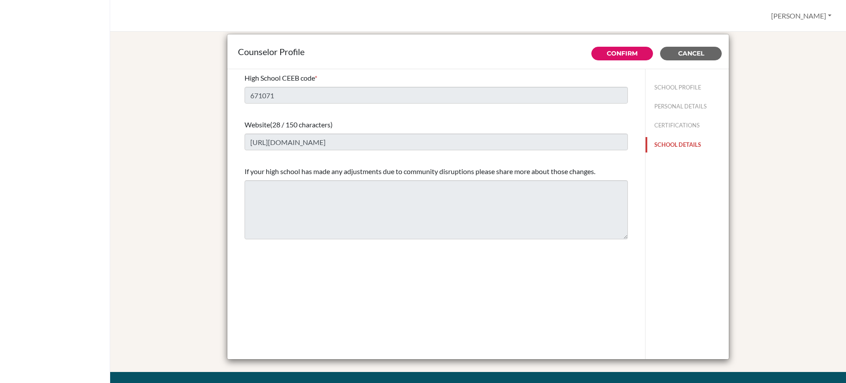
scroll to position [0, 0]
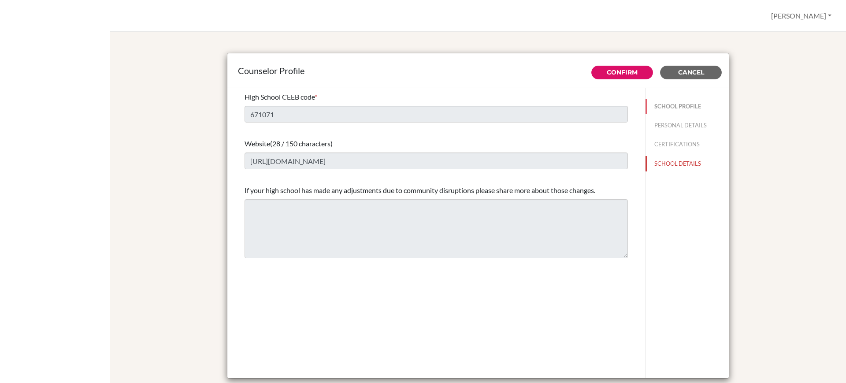
click at [678, 111] on button "SCHOOL PROFILE" at bounding box center [686, 106] width 83 height 15
type input "90"
type input "100.0"
select select "1"
select select "351075"
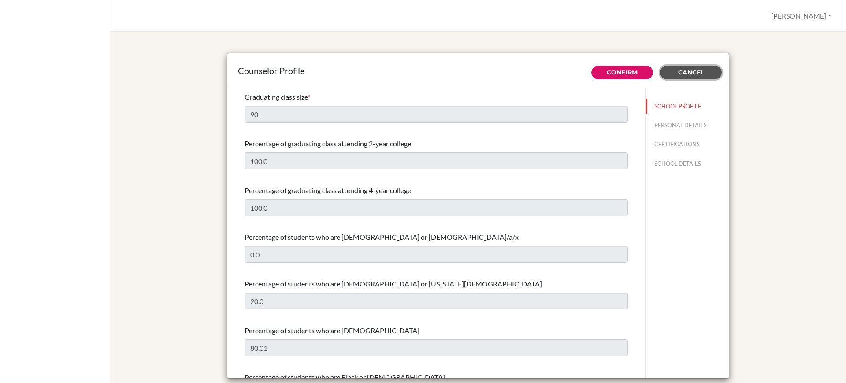
click at [678, 77] on button "Cancel" at bounding box center [691, 73] width 62 height 14
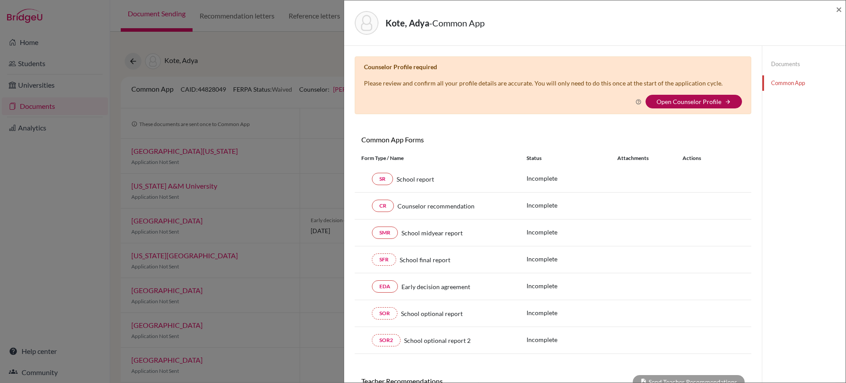
click at [690, 100] on link "Open Counselor Profile" at bounding box center [688, 101] width 65 height 7
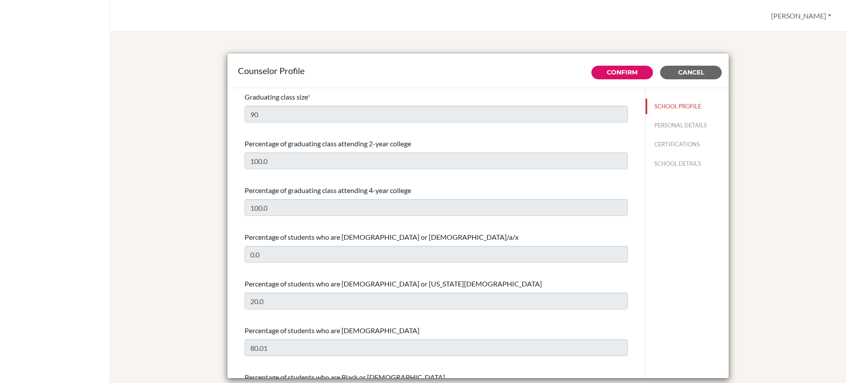
select select "1"
select select "351075"
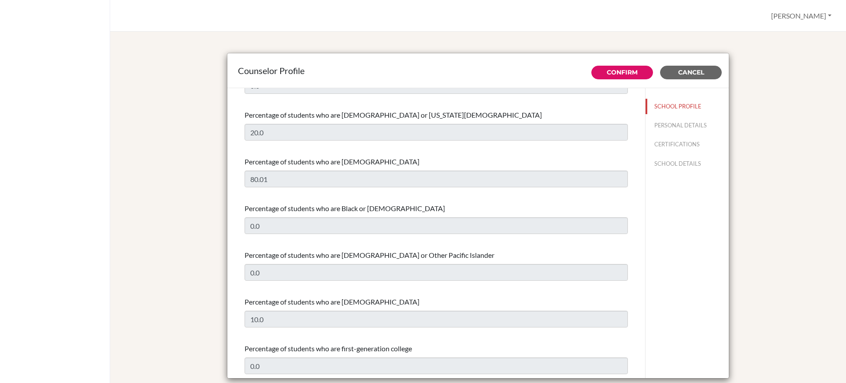
scroll to position [169, 0]
click at [623, 70] on link "Confirm" at bounding box center [622, 72] width 31 height 8
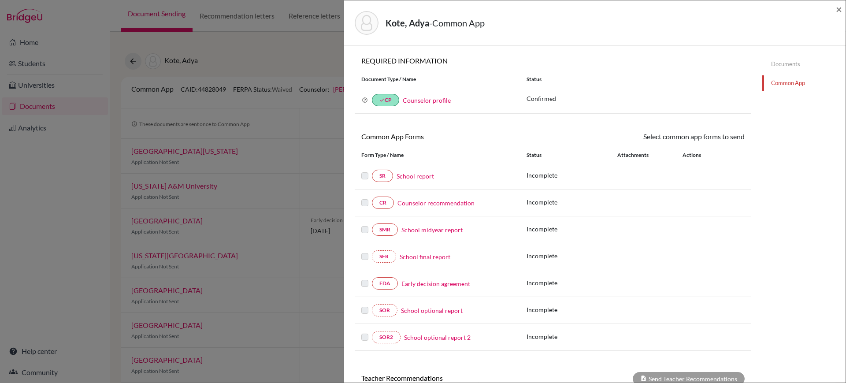
click at [779, 61] on link "Documents" at bounding box center [803, 63] width 83 height 15
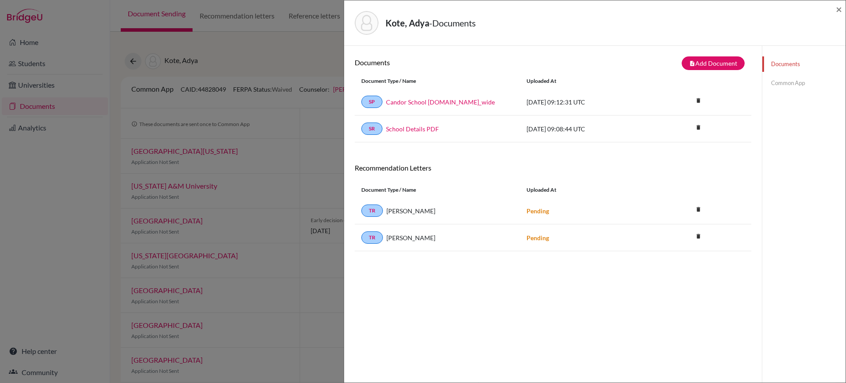
click at [778, 76] on link "Common App" at bounding box center [803, 82] width 83 height 15
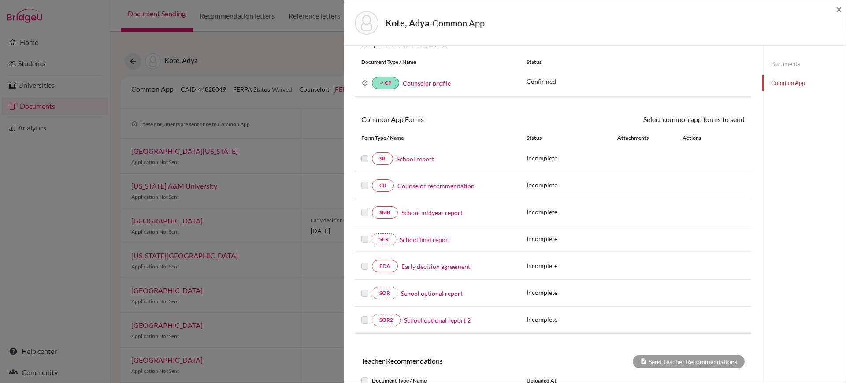
scroll to position [19, 0]
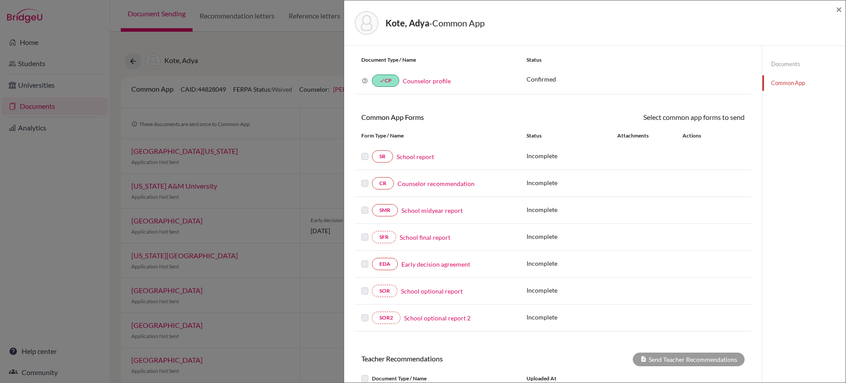
click at [414, 158] on link "School report" at bounding box center [415, 156] width 37 height 9
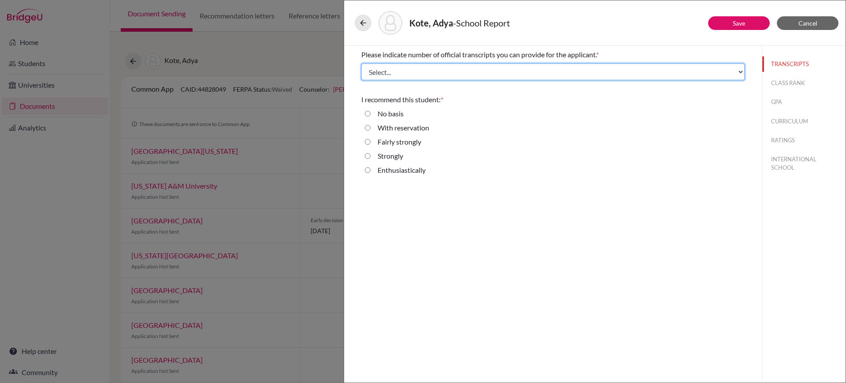
click at [708, 71] on select "Select... 1 2 3 4" at bounding box center [552, 71] width 383 height 17
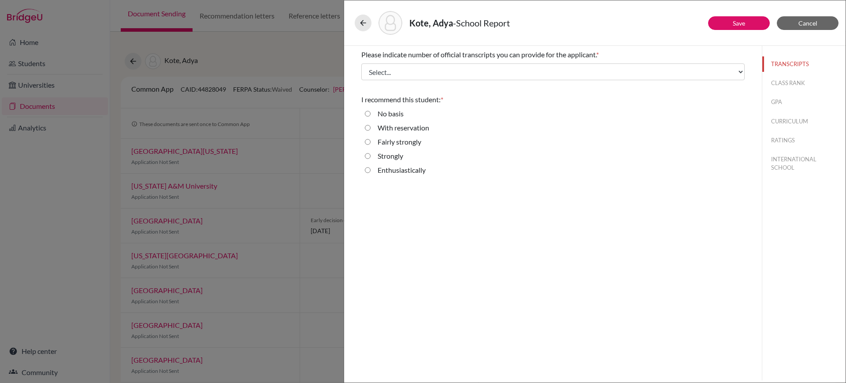
click at [657, 178] on div "Enthusiastically" at bounding box center [552, 172] width 383 height 14
click at [808, 22] on span "Cancel" at bounding box center [807, 22] width 19 height 7
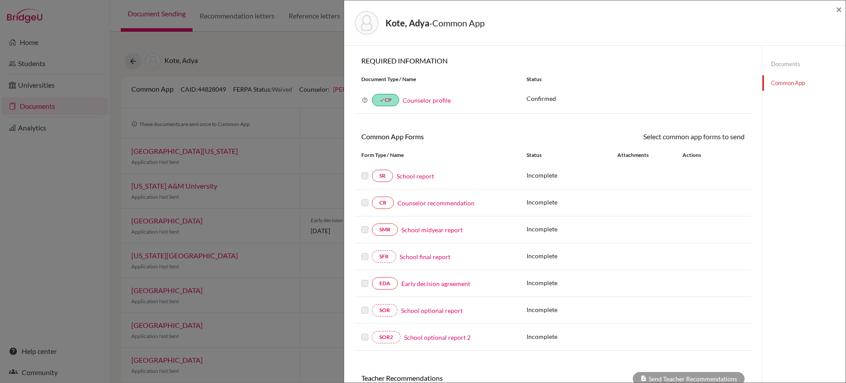
click at [438, 104] on link "Counselor profile" at bounding box center [427, 99] width 48 height 7
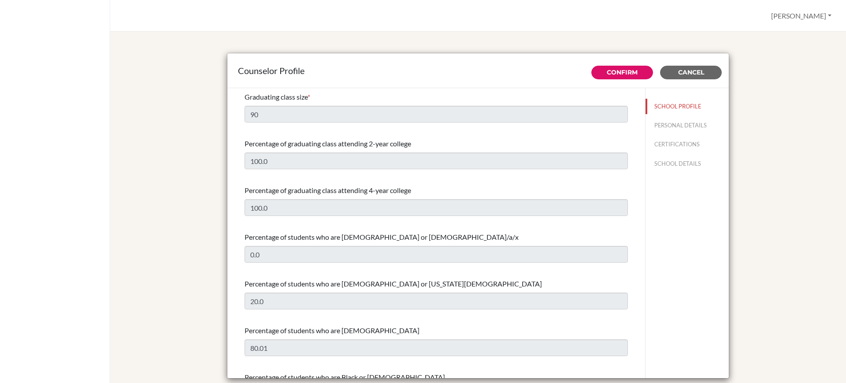
select select "1"
select select "351075"
click at [691, 71] on span "Cancel" at bounding box center [691, 72] width 26 height 8
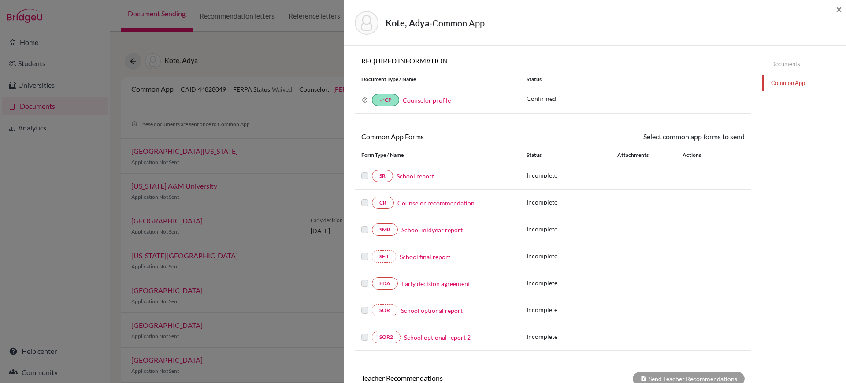
click at [785, 55] on div "Documents Common App" at bounding box center [803, 74] width 83 height 56
click at [780, 61] on link "Documents" at bounding box center [803, 63] width 83 height 15
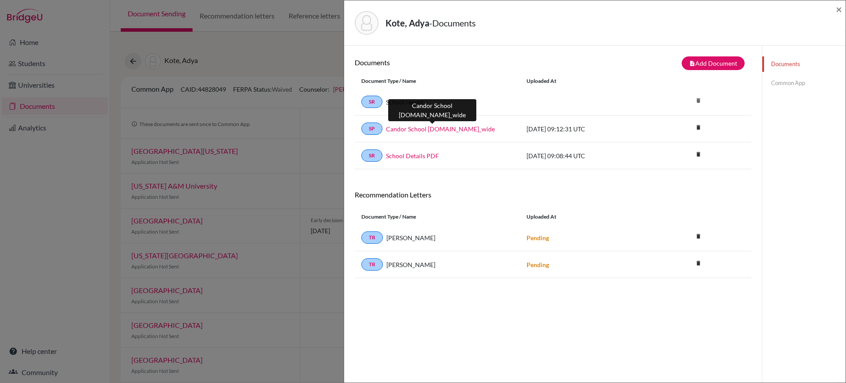
click at [450, 130] on link "Candor School [DOMAIN_NAME]_wide" at bounding box center [440, 128] width 109 height 9
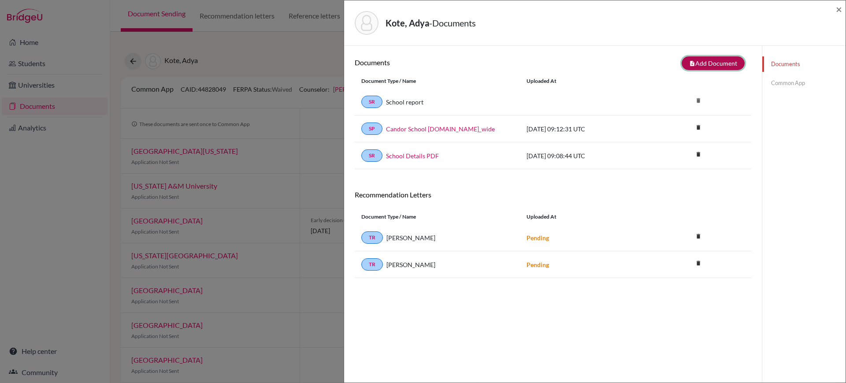
click at [695, 59] on button "note_add Add Document" at bounding box center [713, 63] width 63 height 14
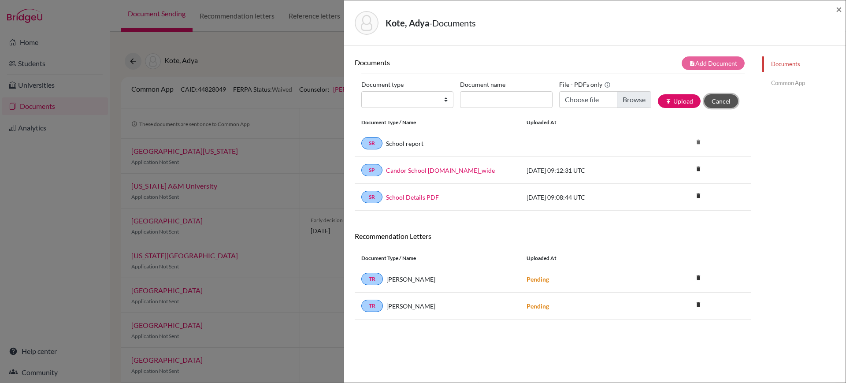
click at [718, 100] on button "Cancel" at bounding box center [721, 101] width 34 height 14
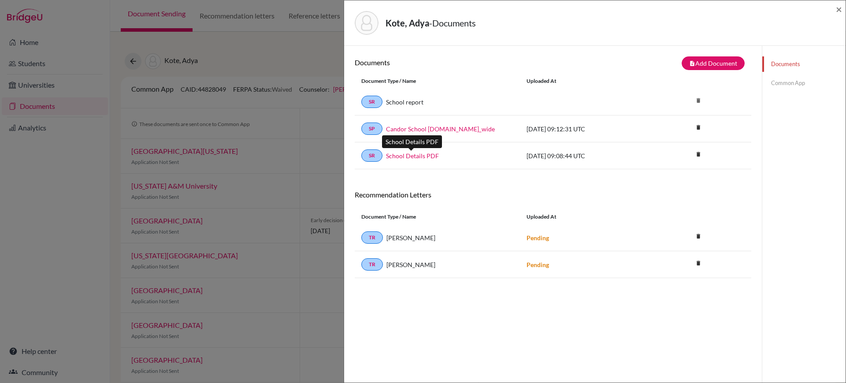
click at [396, 157] on link "School Details PDF" at bounding box center [412, 155] width 53 height 9
click at [250, 56] on div "Kote, Adya - Documents × Documents note_add Add Document Document type Change e…" at bounding box center [423, 191] width 846 height 383
click at [792, 84] on link "Common App" at bounding box center [803, 82] width 83 height 15
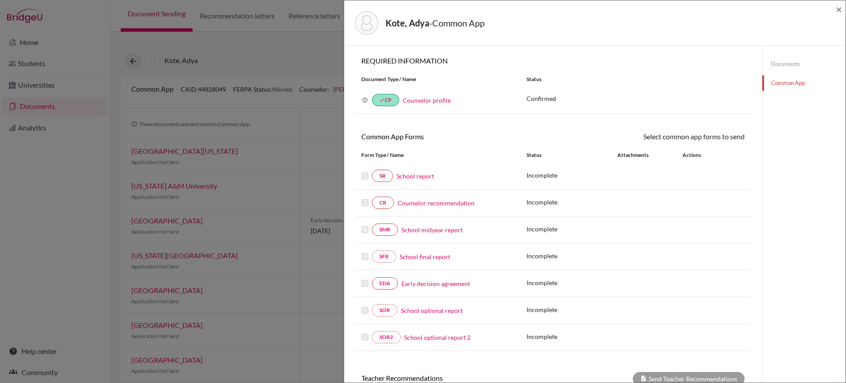
scroll to position [59, 0]
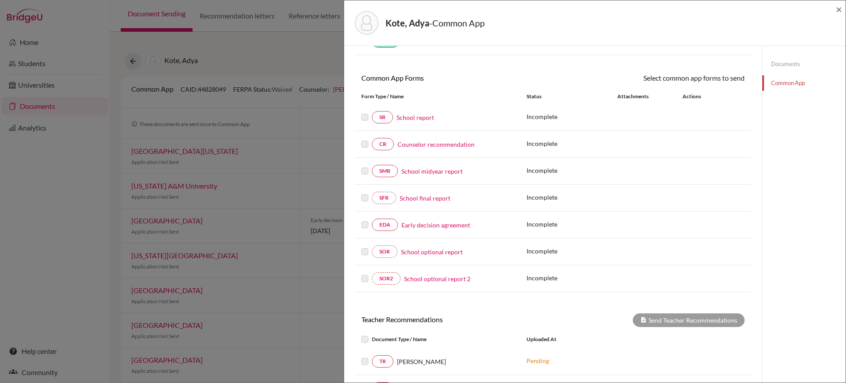
click at [442, 222] on link "Early decision agreement" at bounding box center [435, 224] width 69 height 9
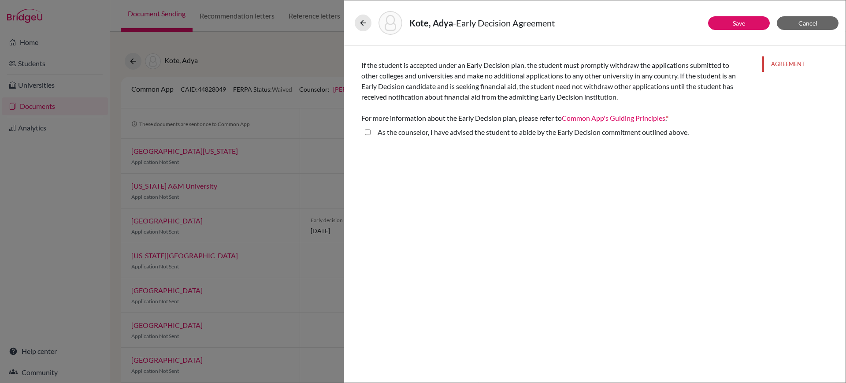
click at [367, 130] on above\ "As the counselor, I have advised the student to abide by the Early Decision com…" at bounding box center [368, 132] width 6 height 11
checkbox above\ "true"
click at [393, 274] on div "If the student is accepted under an Early Decision plan, the student must promp…" at bounding box center [553, 213] width 418 height 334
click at [823, 24] on button "Cancel" at bounding box center [808, 23] width 62 height 14
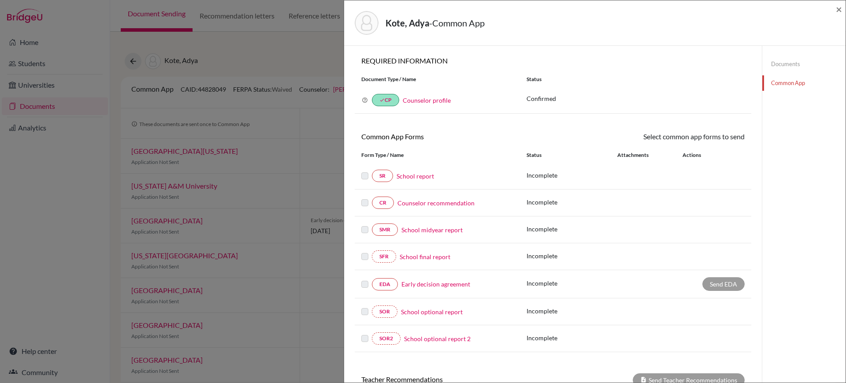
click at [767, 58] on link "Documents" at bounding box center [803, 63] width 83 height 15
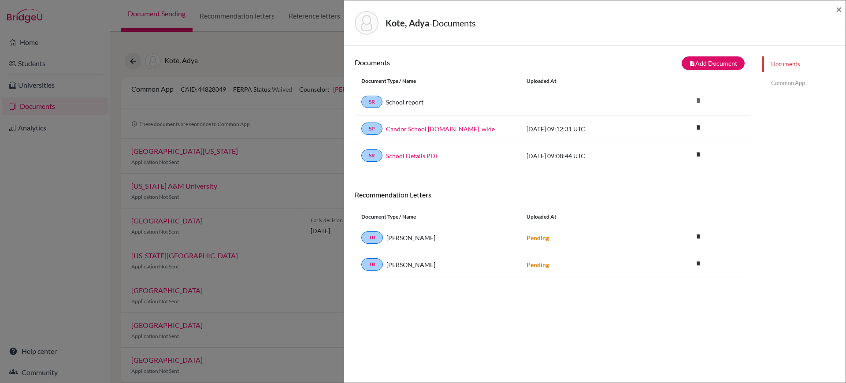
click at [784, 82] on link "Common App" at bounding box center [803, 82] width 83 height 15
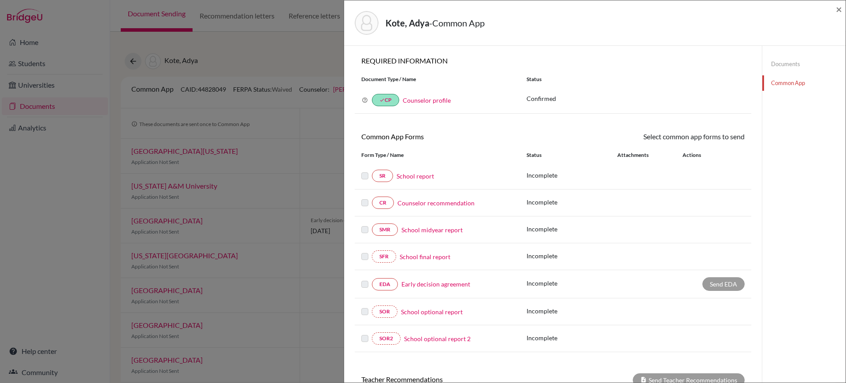
click at [411, 207] on link "Counselor recommendation" at bounding box center [435, 202] width 77 height 9
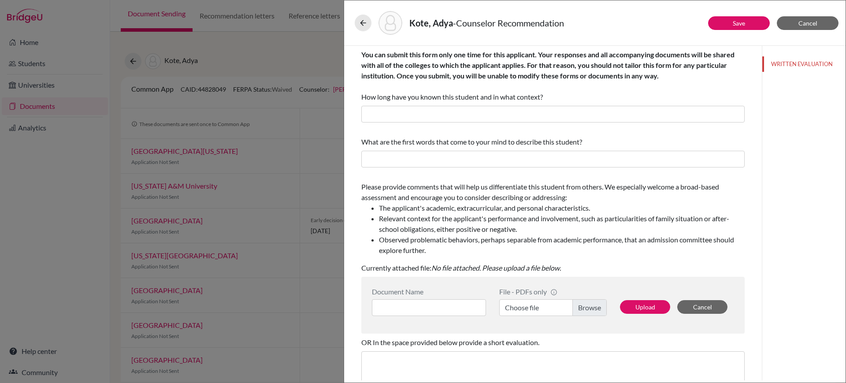
scroll to position [107, 0]
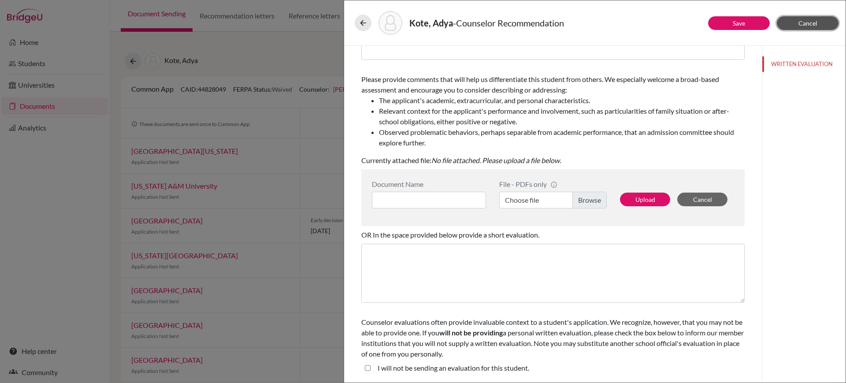
click at [806, 21] on span "Cancel" at bounding box center [807, 22] width 19 height 7
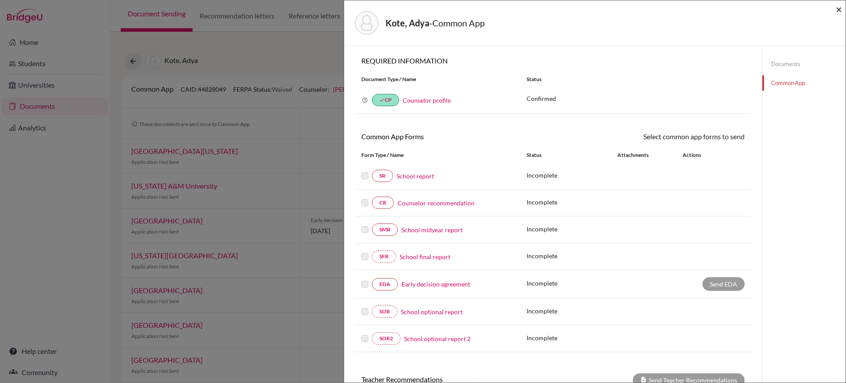
click at [839, 5] on span "×" at bounding box center [839, 9] width 6 height 13
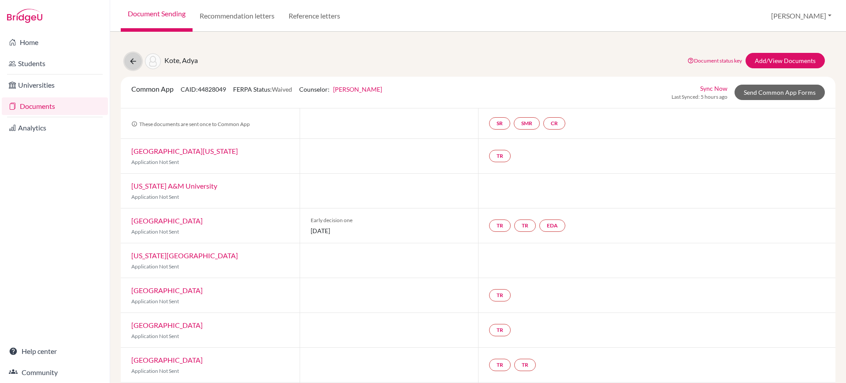
click at [135, 68] on button at bounding box center [133, 61] width 17 height 17
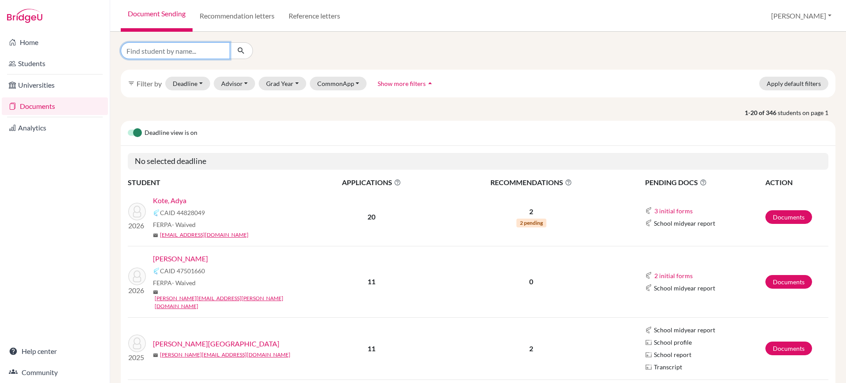
click at [199, 49] on input "Find student by name..." at bounding box center [175, 50] width 109 height 17
type input "ramesh"
click at [241, 48] on icon "submit" at bounding box center [241, 50] width 9 height 9
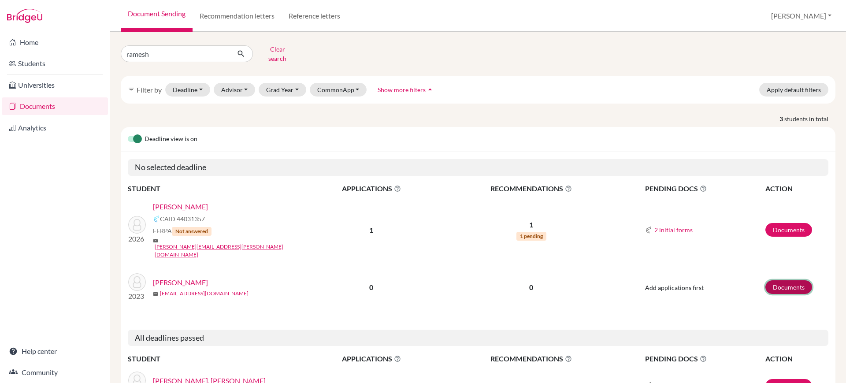
click at [775, 280] on link "Documents" at bounding box center [788, 287] width 47 height 14
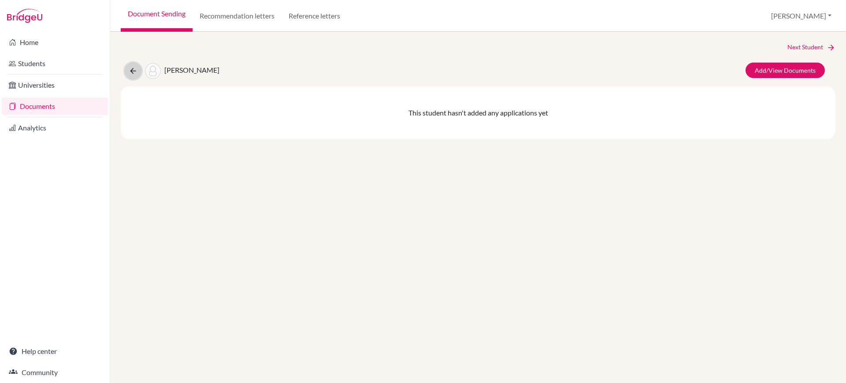
click at [135, 73] on icon at bounding box center [133, 71] width 9 height 9
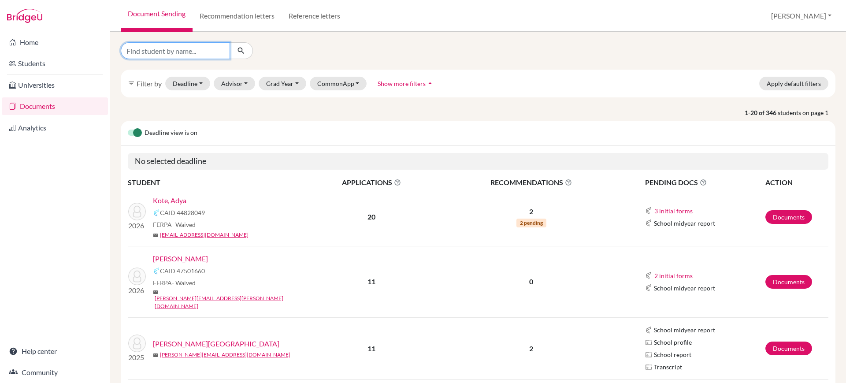
click at [185, 48] on input "Find student by name..." at bounding box center [175, 50] width 109 height 17
type input "ramesh"
click at [237, 49] on icon "submit" at bounding box center [241, 50] width 9 height 9
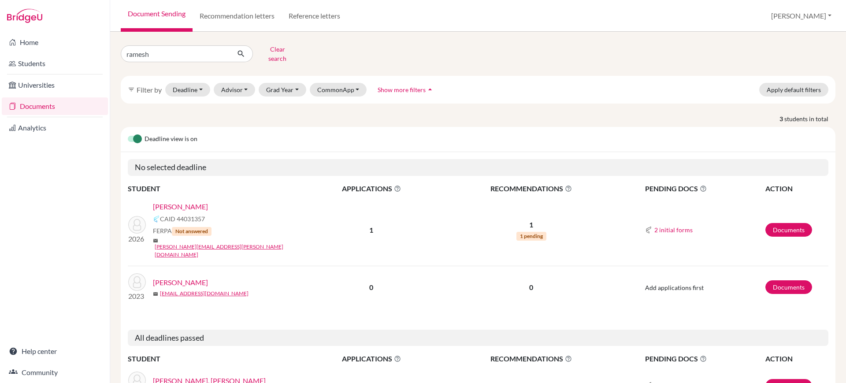
scroll to position [40, 0]
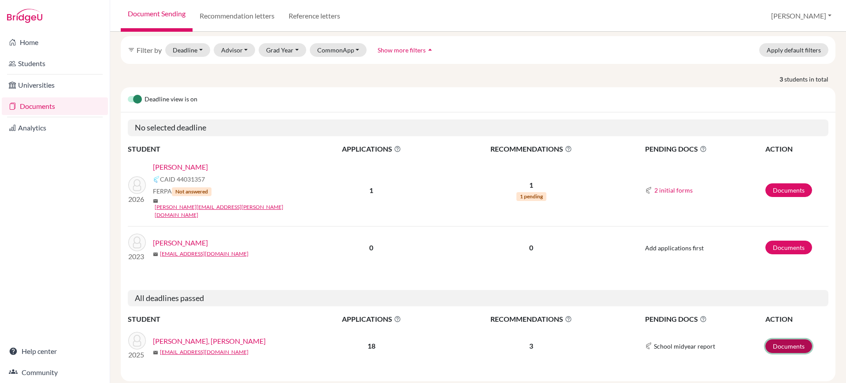
click at [782, 339] on link "Documents" at bounding box center [788, 346] width 47 height 14
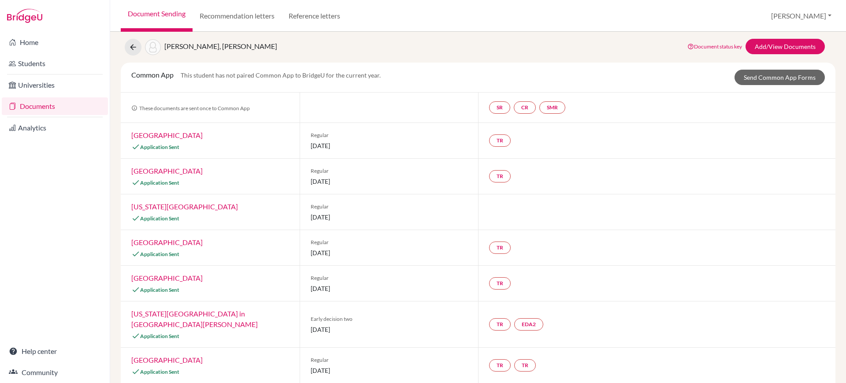
scroll to position [25, 0]
click at [761, 46] on link "Add/View Documents" at bounding box center [784, 45] width 79 height 15
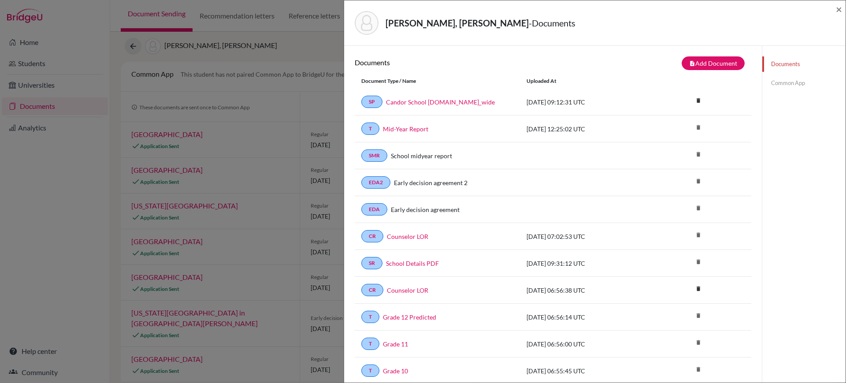
click at [802, 81] on link "Common App" at bounding box center [803, 82] width 83 height 15
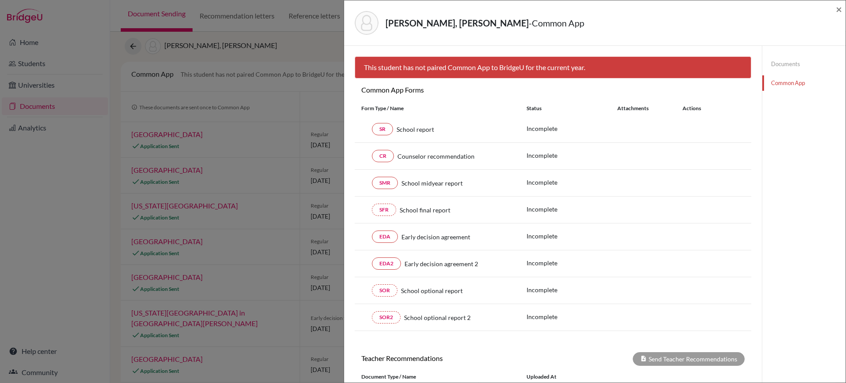
click at [764, 62] on link "Documents" at bounding box center [803, 63] width 83 height 15
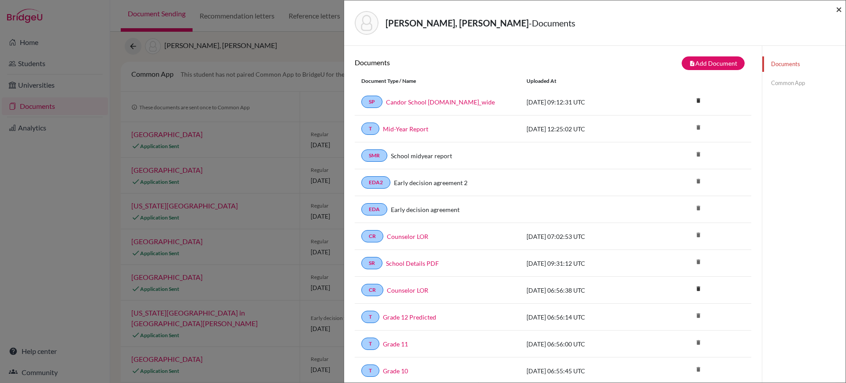
click at [840, 5] on span "×" at bounding box center [839, 9] width 6 height 13
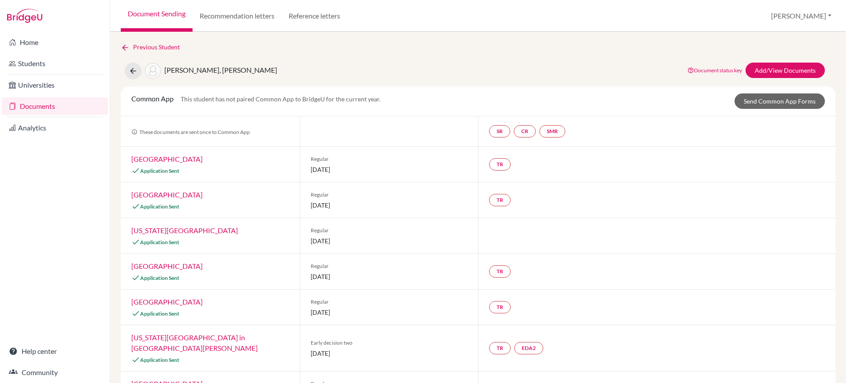
click at [167, 158] on link "[GEOGRAPHIC_DATA]" at bounding box center [166, 159] width 71 height 8
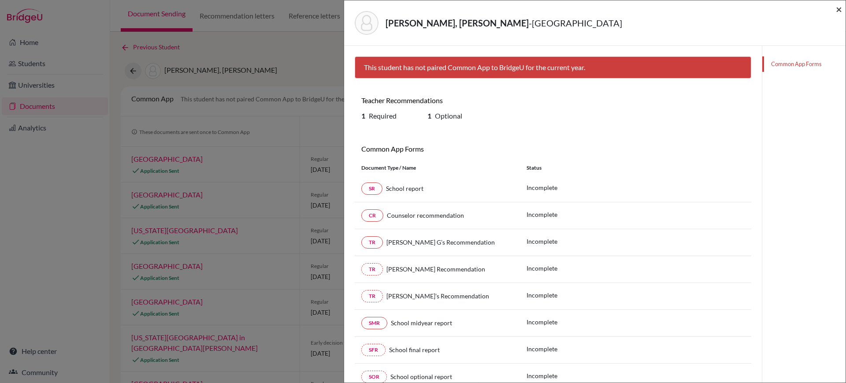
click at [836, 9] on span "×" at bounding box center [839, 9] width 6 height 13
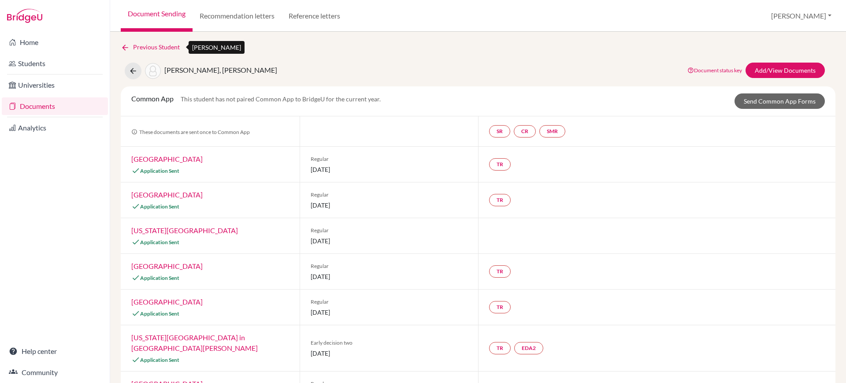
click at [124, 51] on icon at bounding box center [125, 47] width 9 height 9
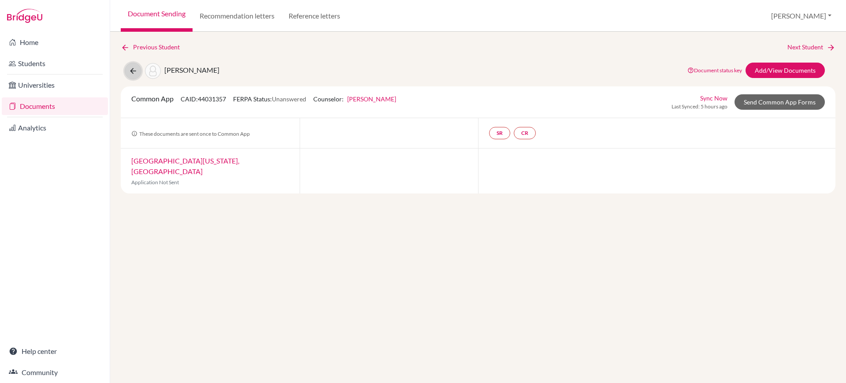
click at [136, 73] on icon at bounding box center [133, 71] width 9 height 9
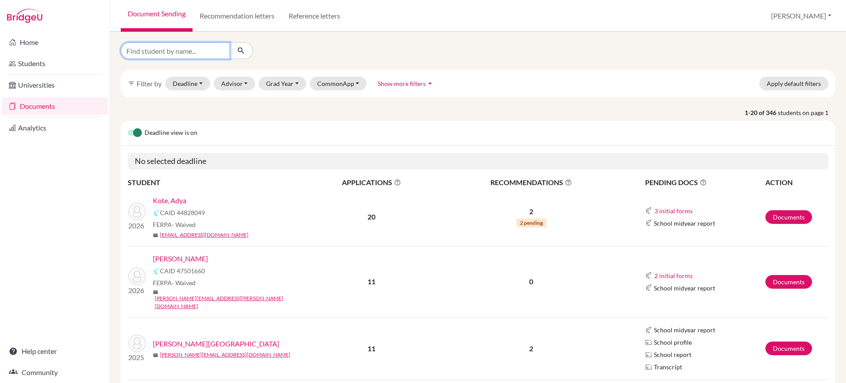
click at [198, 55] on input "Find student by name..." at bounding box center [175, 50] width 109 height 17
type input "adya"
click button "submit" at bounding box center [241, 50] width 23 height 17
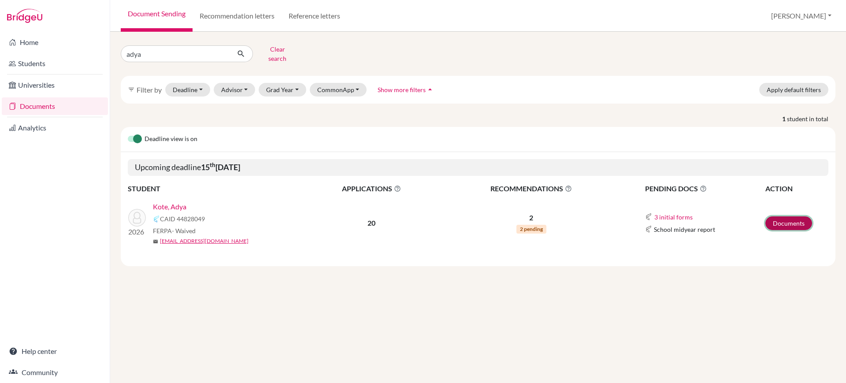
click at [796, 223] on link "Documents" at bounding box center [788, 223] width 47 height 14
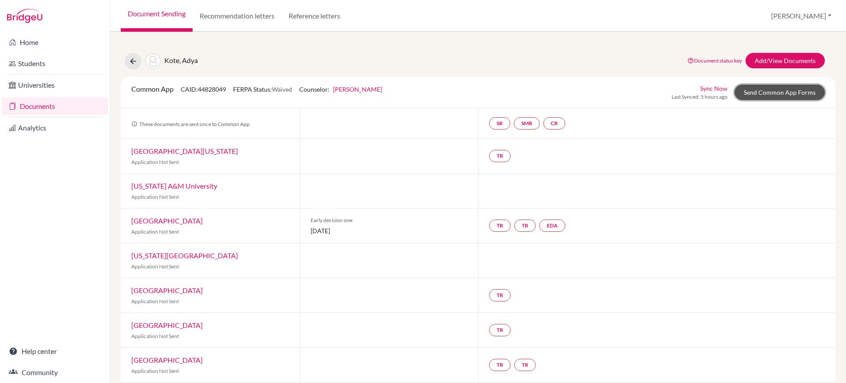
click at [772, 92] on link "Send Common App Forms" at bounding box center [779, 92] width 90 height 15
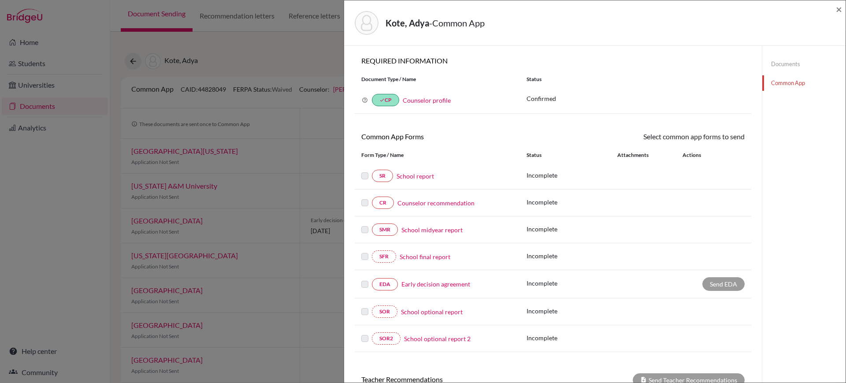
click at [425, 100] on link "Counselor profile" at bounding box center [427, 99] width 48 height 7
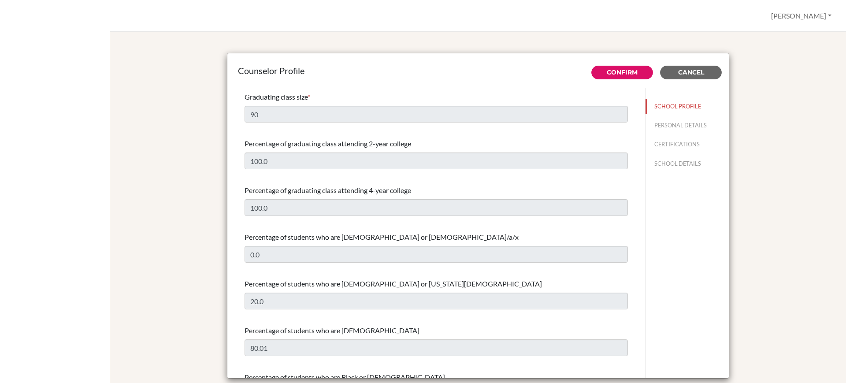
select select "1"
select select "351075"
click at [665, 125] on button "PERSONAL DETAILS" at bounding box center [686, 125] width 83 height 15
type input "[PERSON_NAME]"
type input "Boaz"
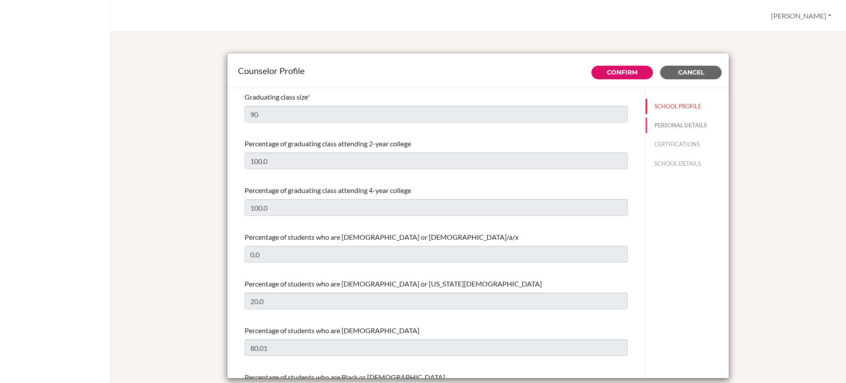
type input "Advisor"
type input "91.803-085-2888"
type input "[PERSON_NAME][EMAIL_ADDRESS][DOMAIN_NAME]"
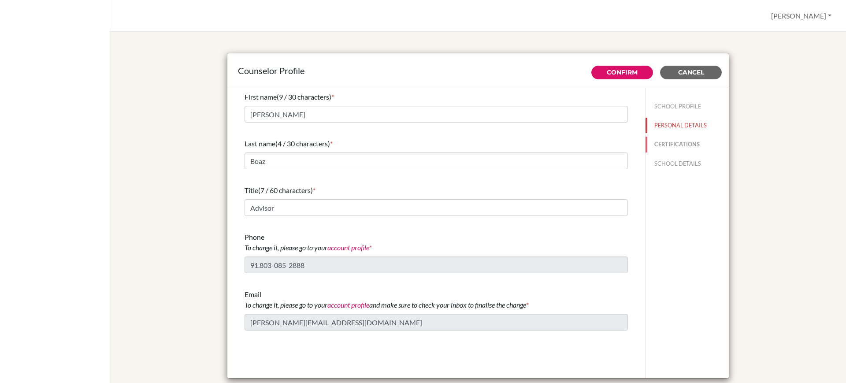
click at [667, 140] on button "CERTIFICATIONS" at bounding box center [686, 144] width 83 height 15
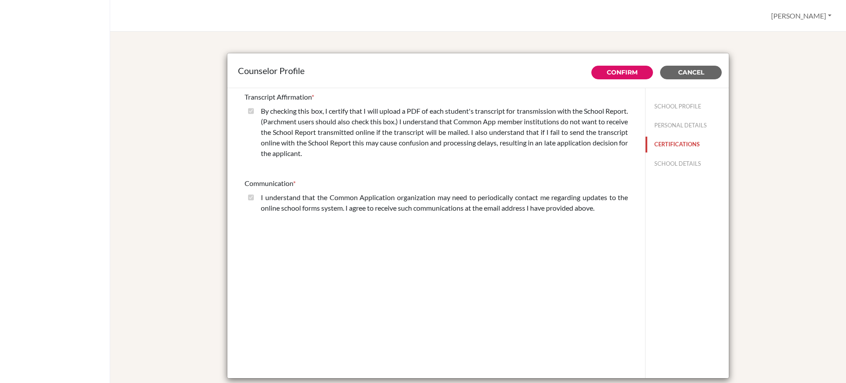
click at [668, 151] on button "CERTIFICATIONS" at bounding box center [686, 144] width 83 height 15
click at [668, 157] on button "SCHOOL DETAILS" at bounding box center [686, 163] width 83 height 15
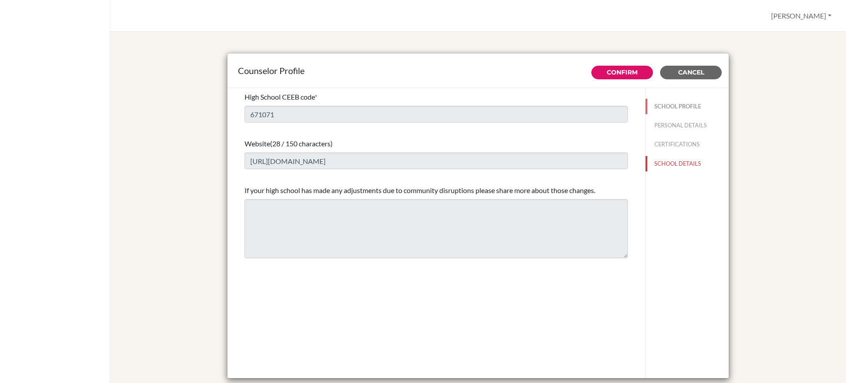
click at [674, 100] on button "SCHOOL PROFILE" at bounding box center [686, 106] width 83 height 15
type input "90"
type input "100.0"
select select "1"
select select "351075"
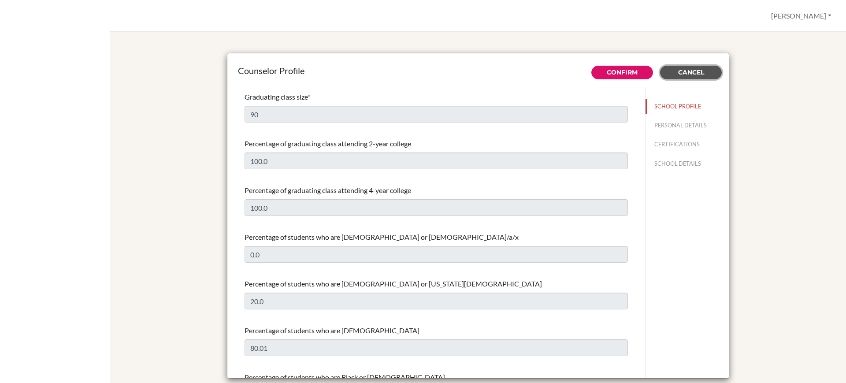
click at [681, 67] on button "Cancel" at bounding box center [691, 73] width 62 height 14
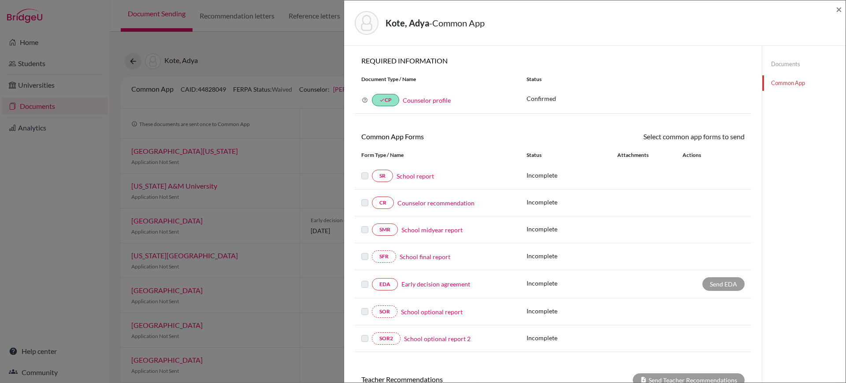
click at [777, 67] on link "Documents" at bounding box center [803, 63] width 83 height 15
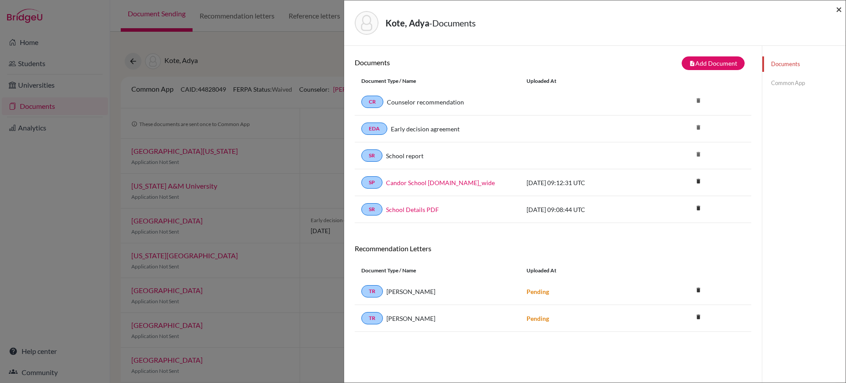
click at [838, 7] on span "×" at bounding box center [839, 9] width 6 height 13
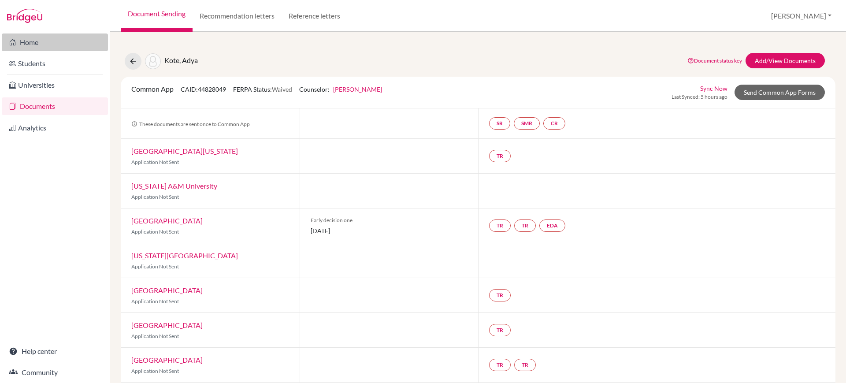
click at [69, 41] on link "Home" at bounding box center [55, 42] width 106 height 18
